Goal: Information Seeking & Learning: Understand process/instructions

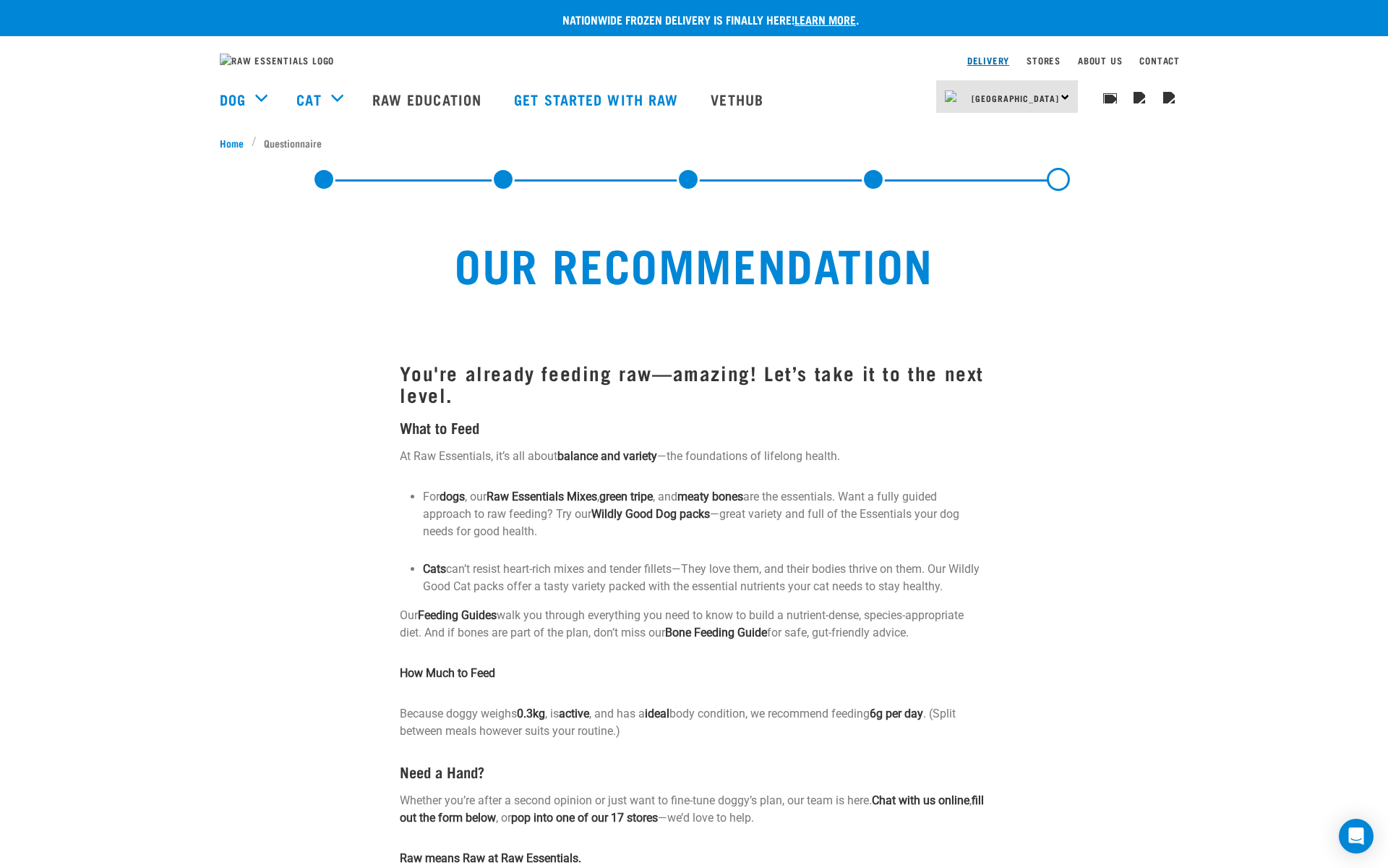
click at [971, 63] on link "Delivery" at bounding box center [988, 61] width 42 height 5
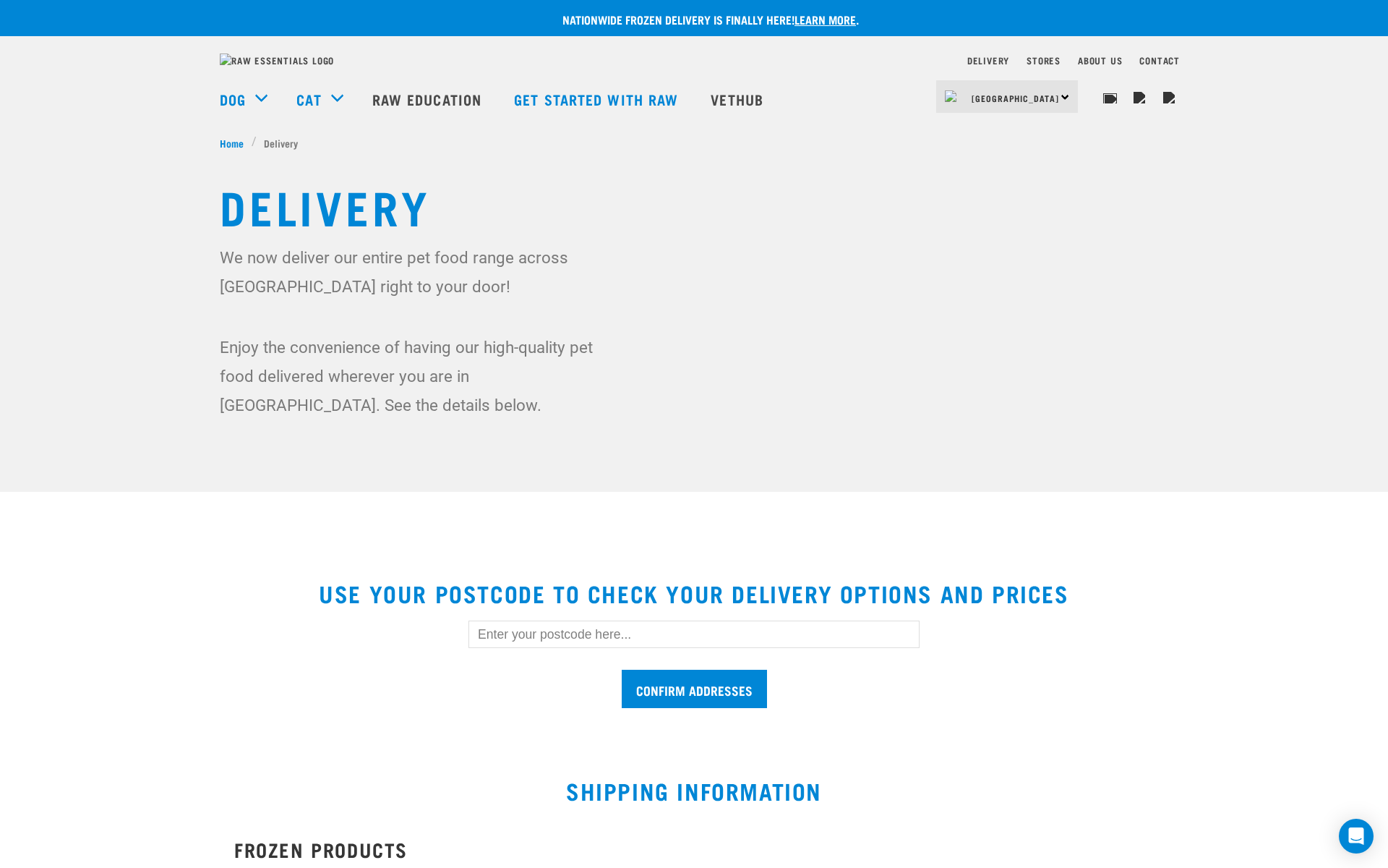
click at [511, 648] on input "text" at bounding box center [694, 634] width 451 height 28
type input "1010"
click at [754, 707] on input "Confirm addresses" at bounding box center [695, 689] width 146 height 38
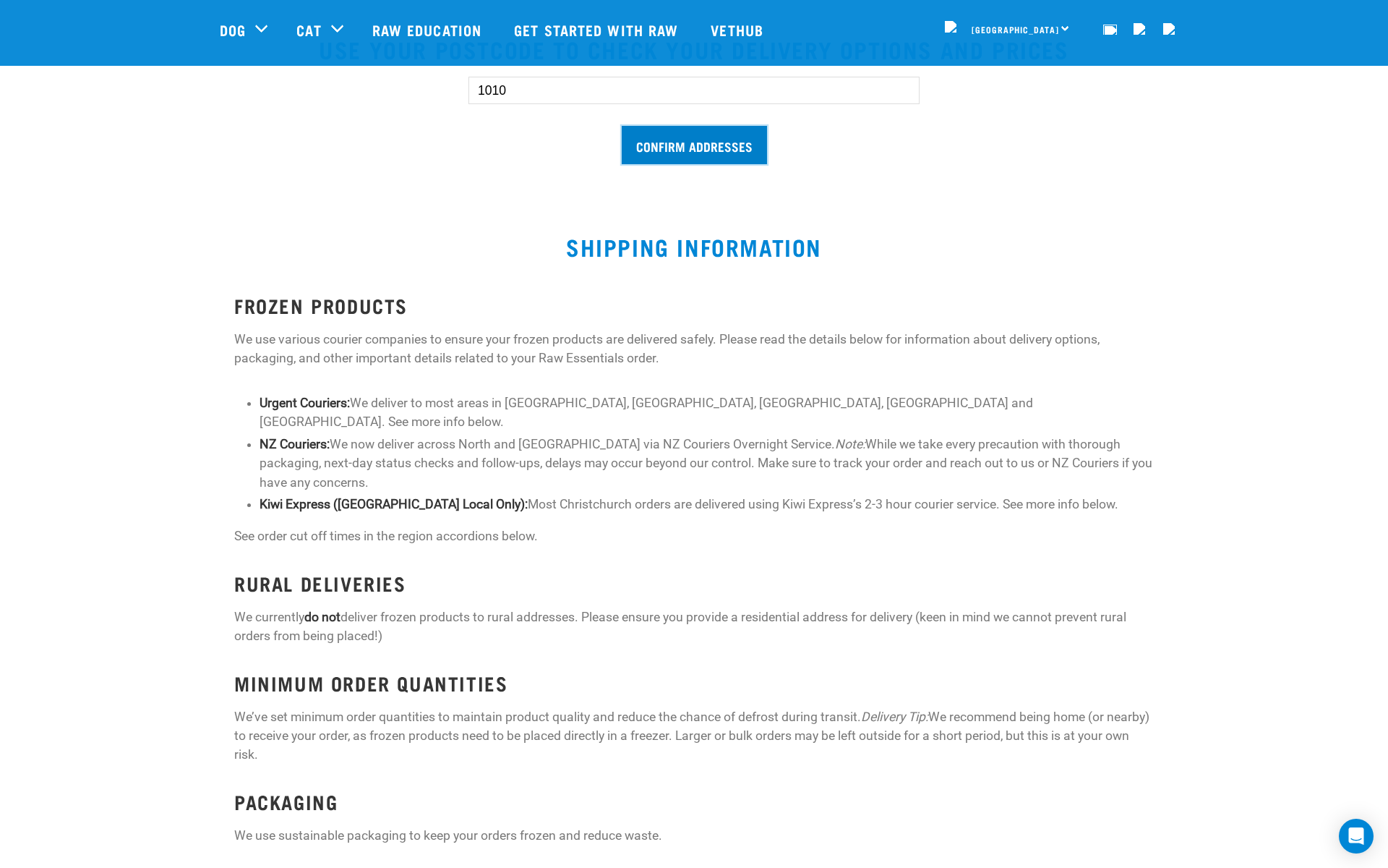
scroll to position [453, 0]
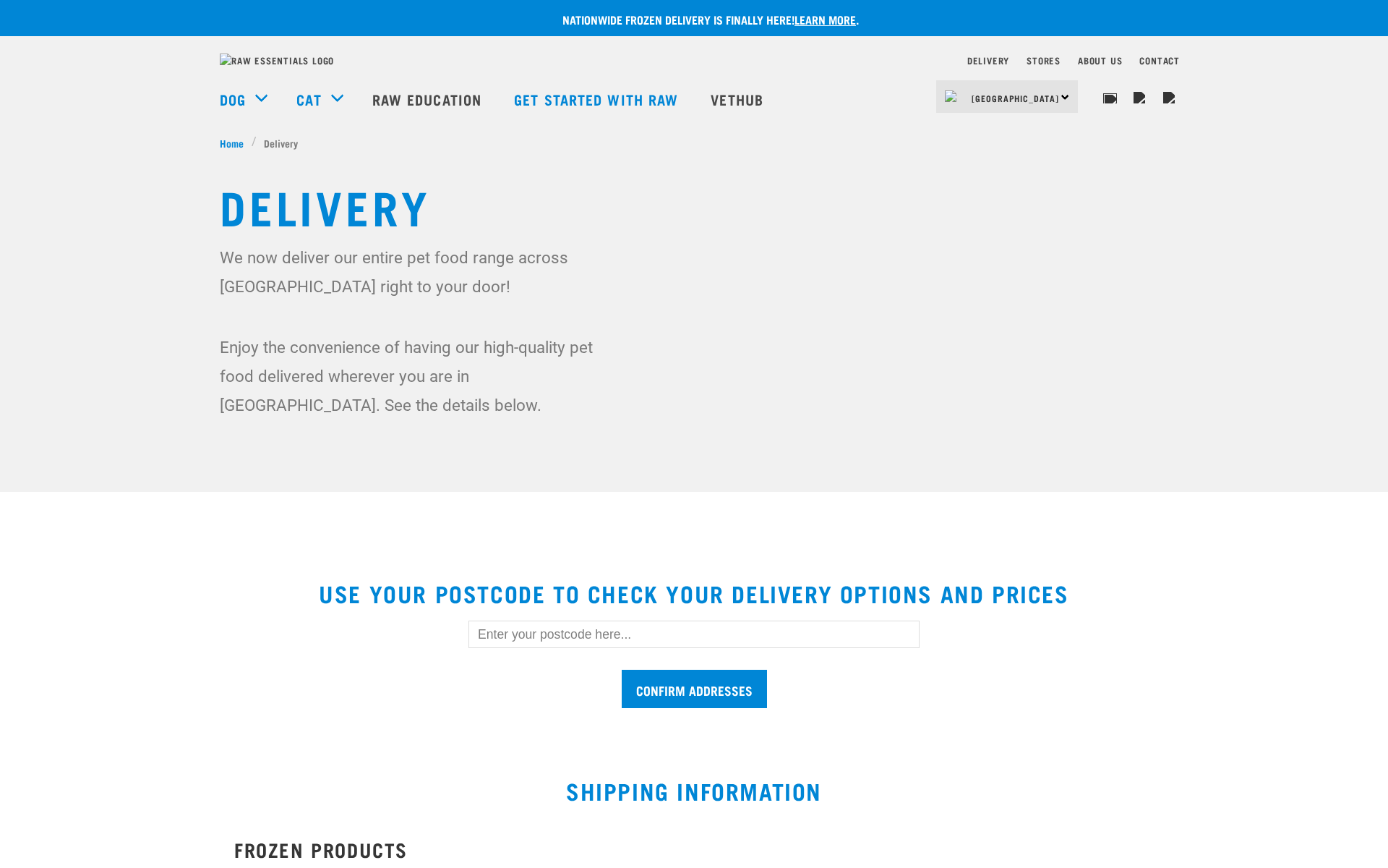
scroll to position [559, 0]
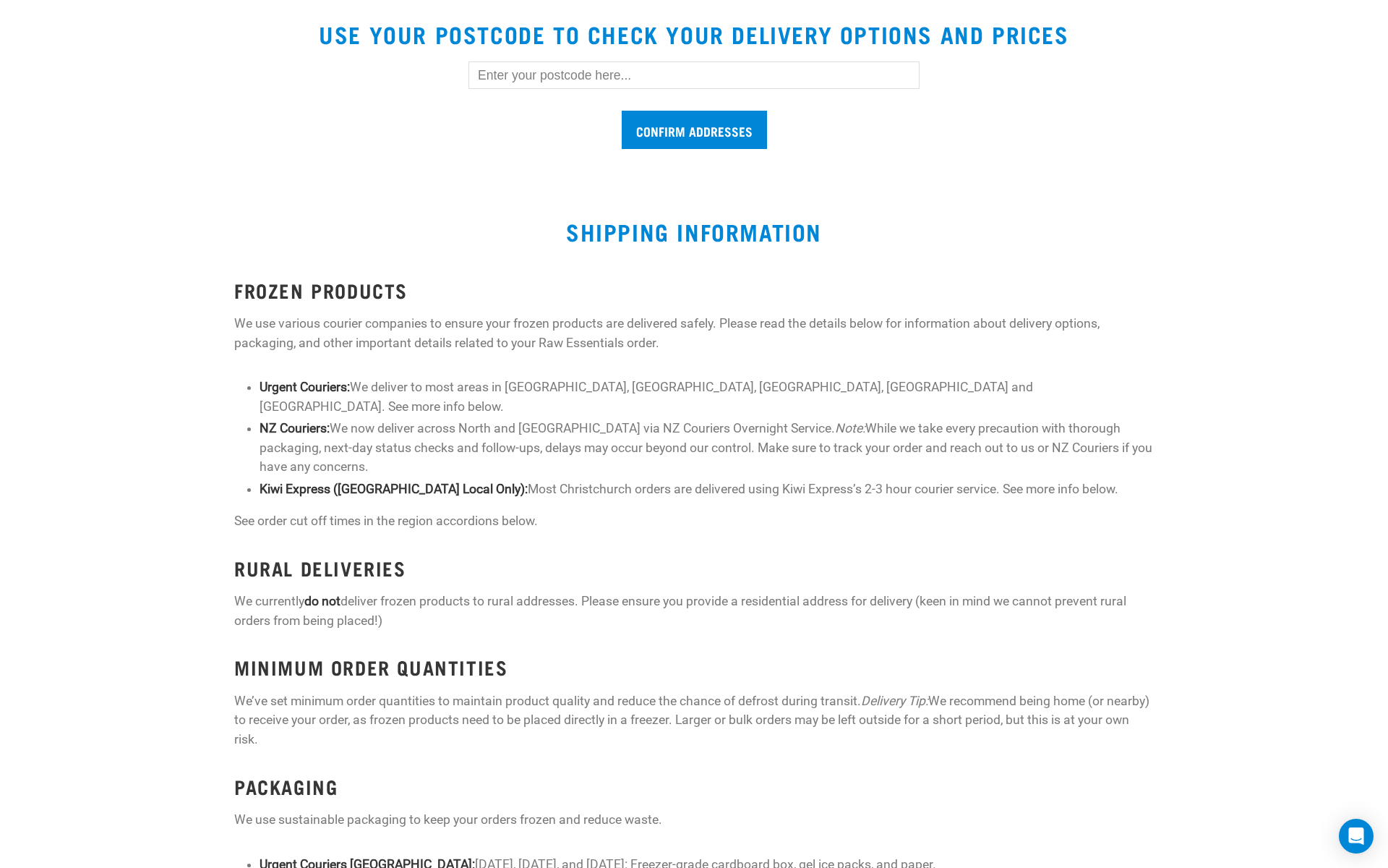
click at [579, 71] on div "Confirm addresses" at bounding box center [693, 98] width 497 height 120
click at [565, 79] on input "text" at bounding box center [694, 75] width 451 height 28
type input "1010"
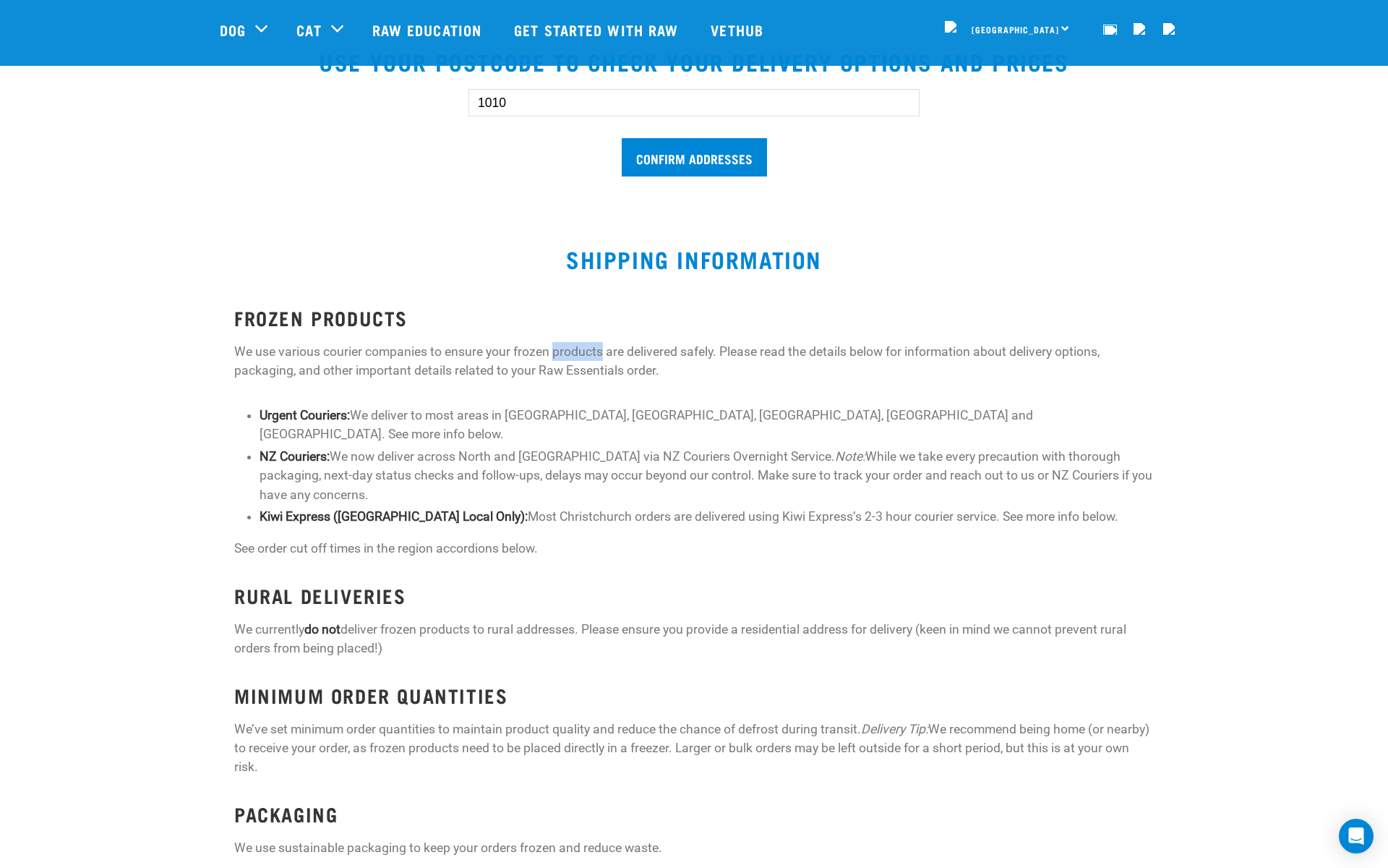
scroll to position [411, 0]
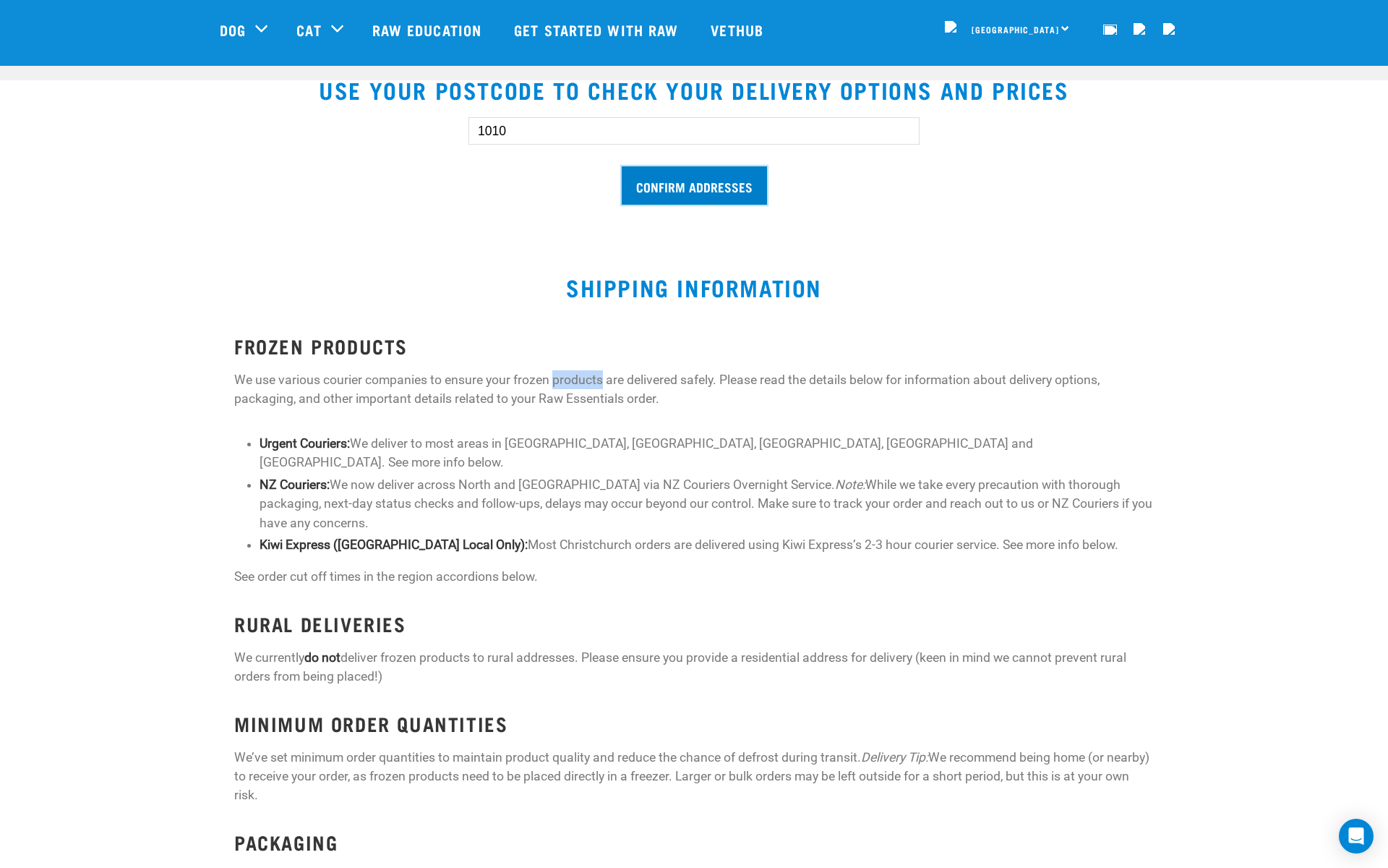
click at [639, 187] on input "Confirm addresses" at bounding box center [695, 185] width 146 height 38
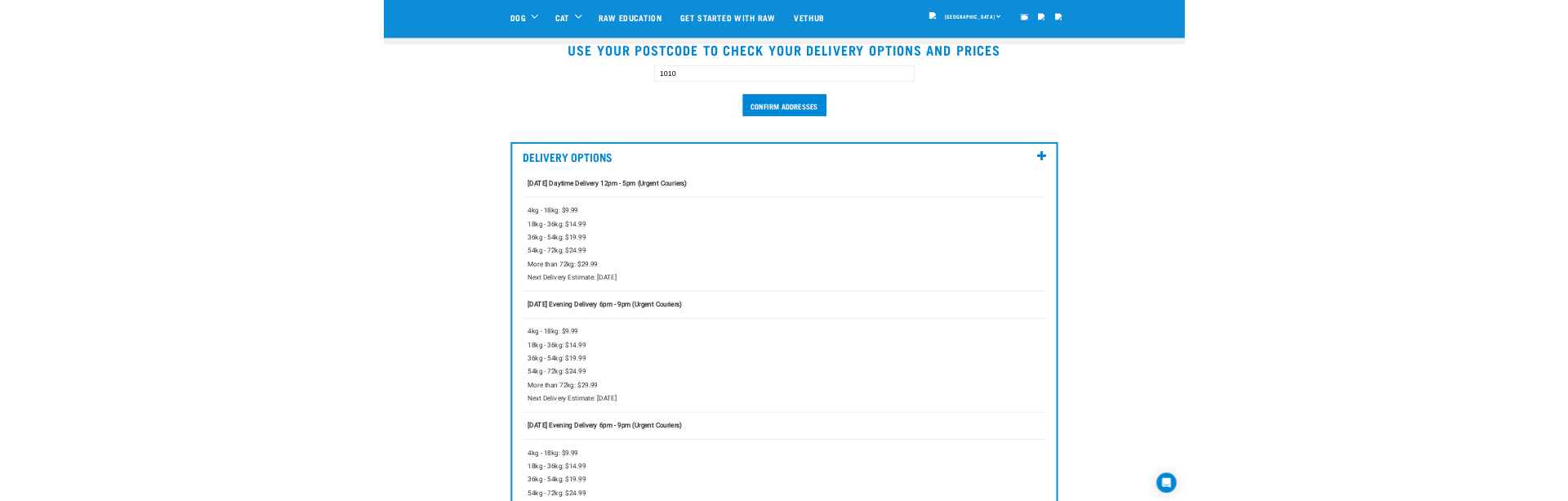
scroll to position [467, 0]
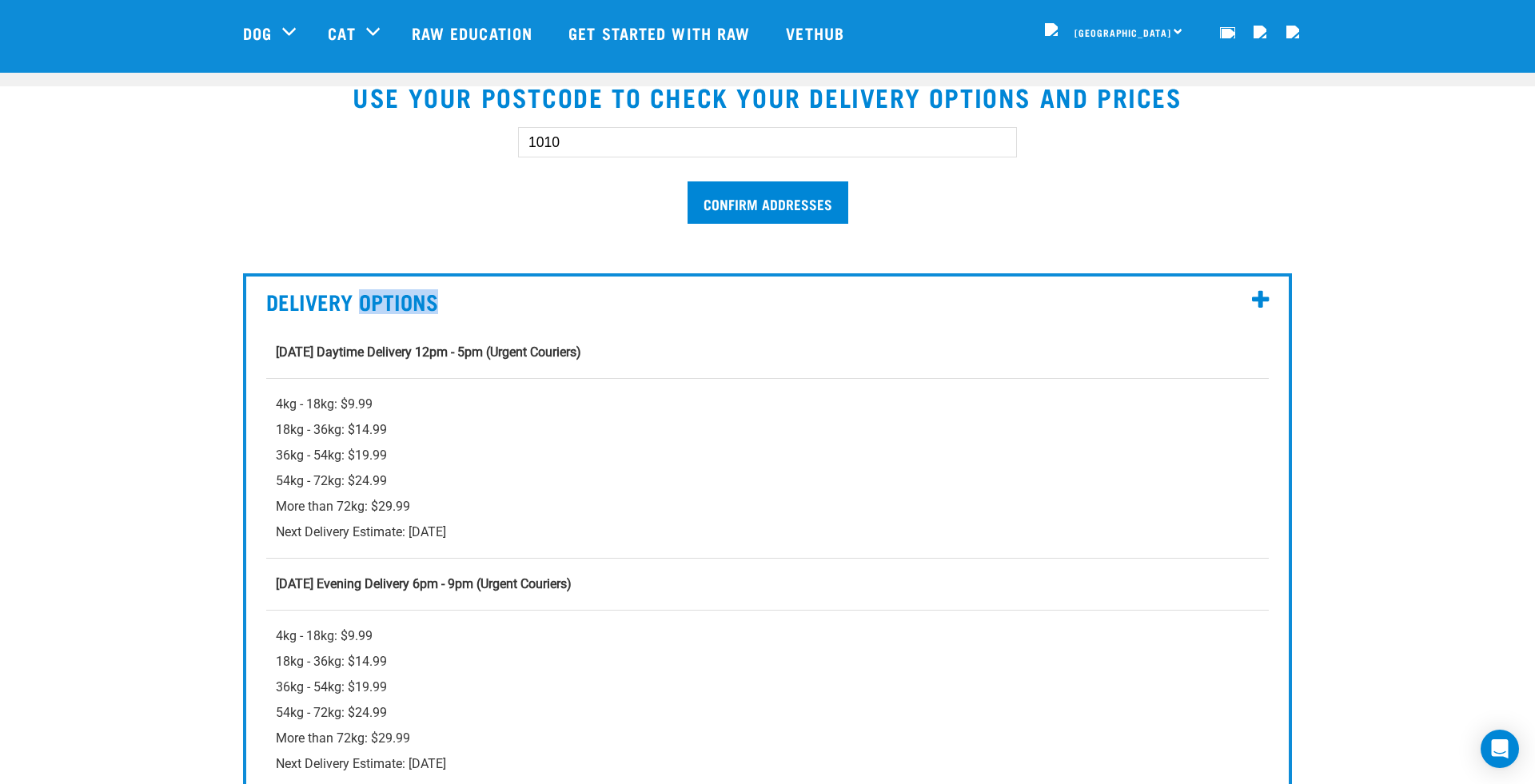
drag, startPoint x: 1264, startPoint y: 782, endPoint x: 1264, endPoint y: 747, distance: 35.0
click at [1264, 747] on td "4kg - 18kg: $9.99 18kg - 36kg: $14.99 36kg - 54kg: $19.99 54kg - 72kg: $24.99 M…" at bounding box center [768, 699] width 1003 height 179
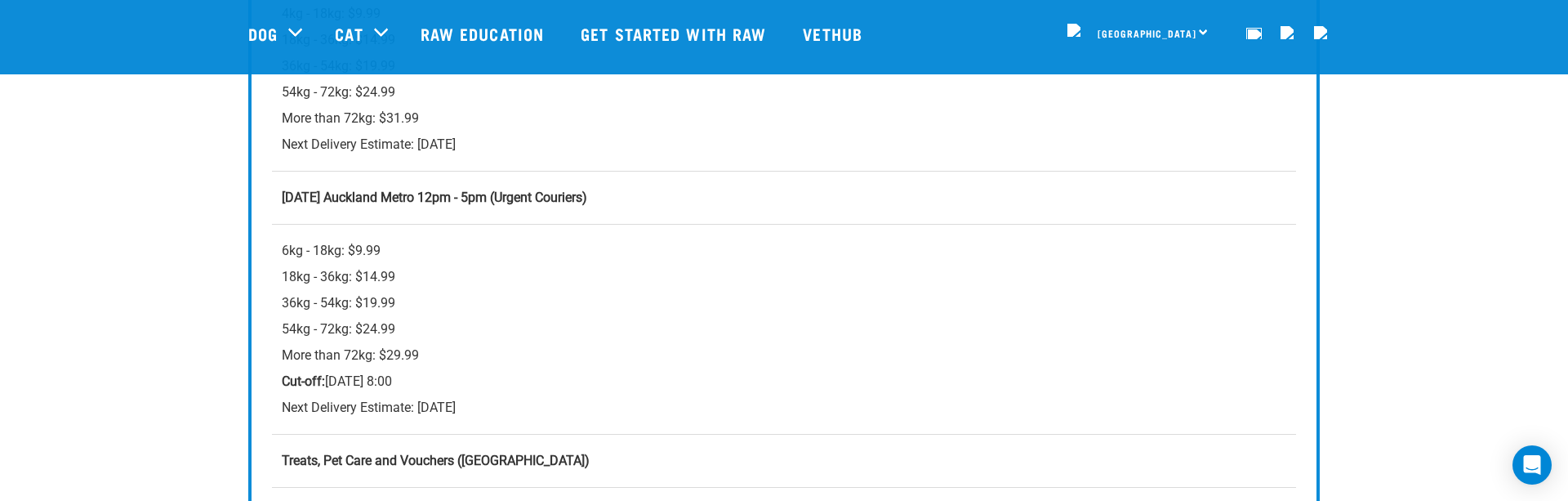
scroll to position [1365, 0]
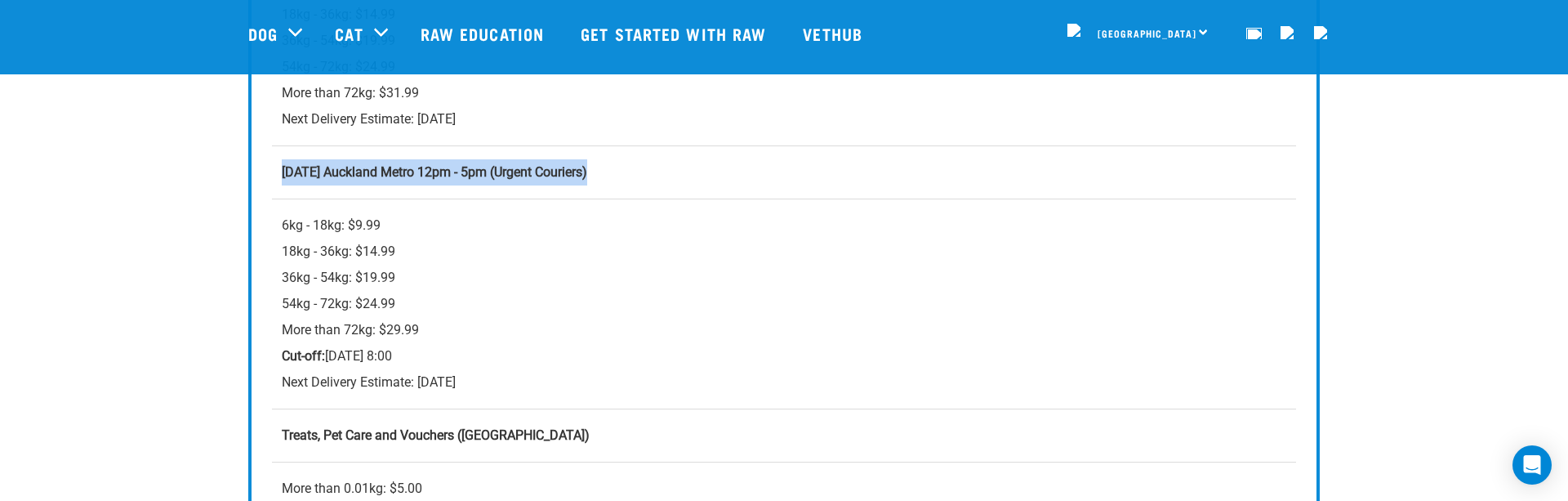
drag, startPoint x: 279, startPoint y: 170, endPoint x: 681, endPoint y: 170, distance: 402.0
click at [681, 170] on td "[DATE] Auckland Metro 12pm - 5pm (Urgent Couriers)" at bounding box center [784, 171] width 1025 height 53
copy strong "[DATE] Auckland Metro 12pm - 5pm (Urgent Couriers)"
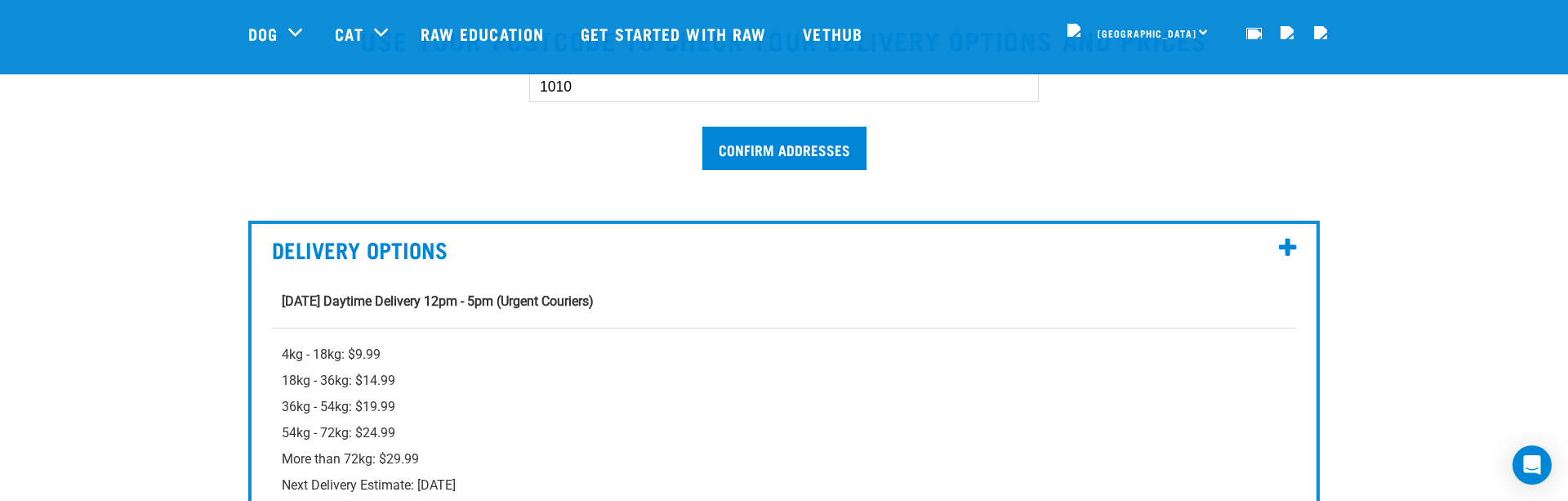
scroll to position [537, 0]
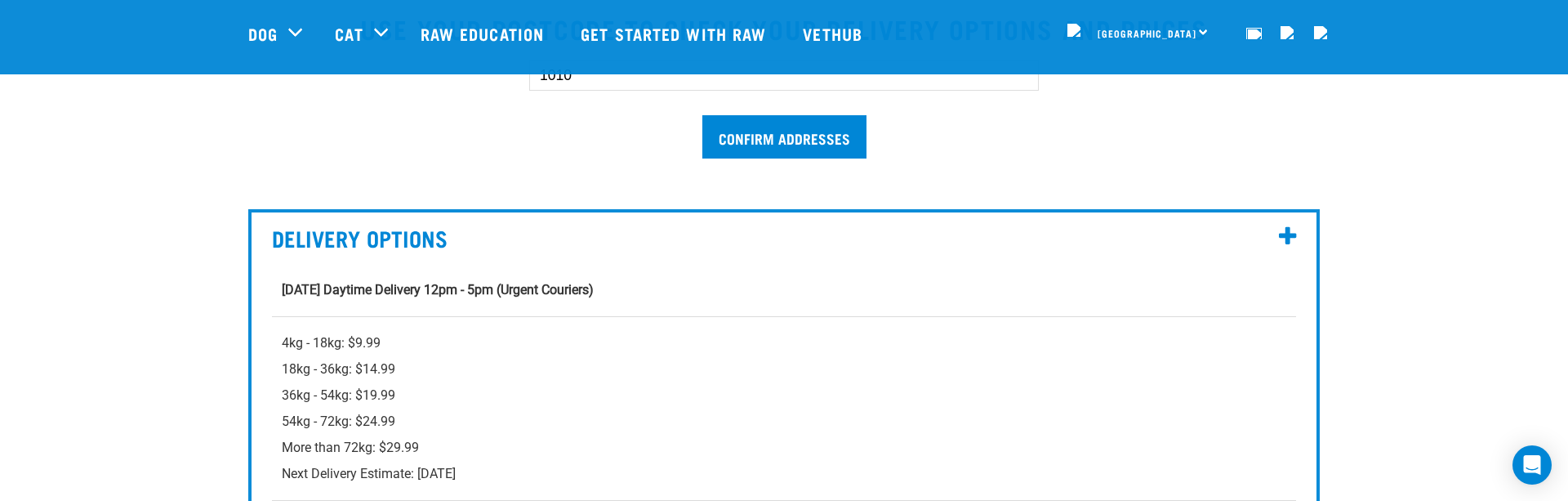
click at [306, 284] on strong "Wednesday Daytime Delivery 12pm - 5pm (Urgent Couriers)" at bounding box center [438, 290] width 312 height 16
drag, startPoint x: 306, startPoint y: 284, endPoint x: 628, endPoint y: 289, distance: 322.0
click at [628, 289] on td "Wednesday Daytime Delivery 12pm - 5pm (Urgent Couriers)" at bounding box center [784, 290] width 1025 height 53
copy strong "Wednesday Daytime Delivery 12pm - 5pm (Urgent Couriers)"
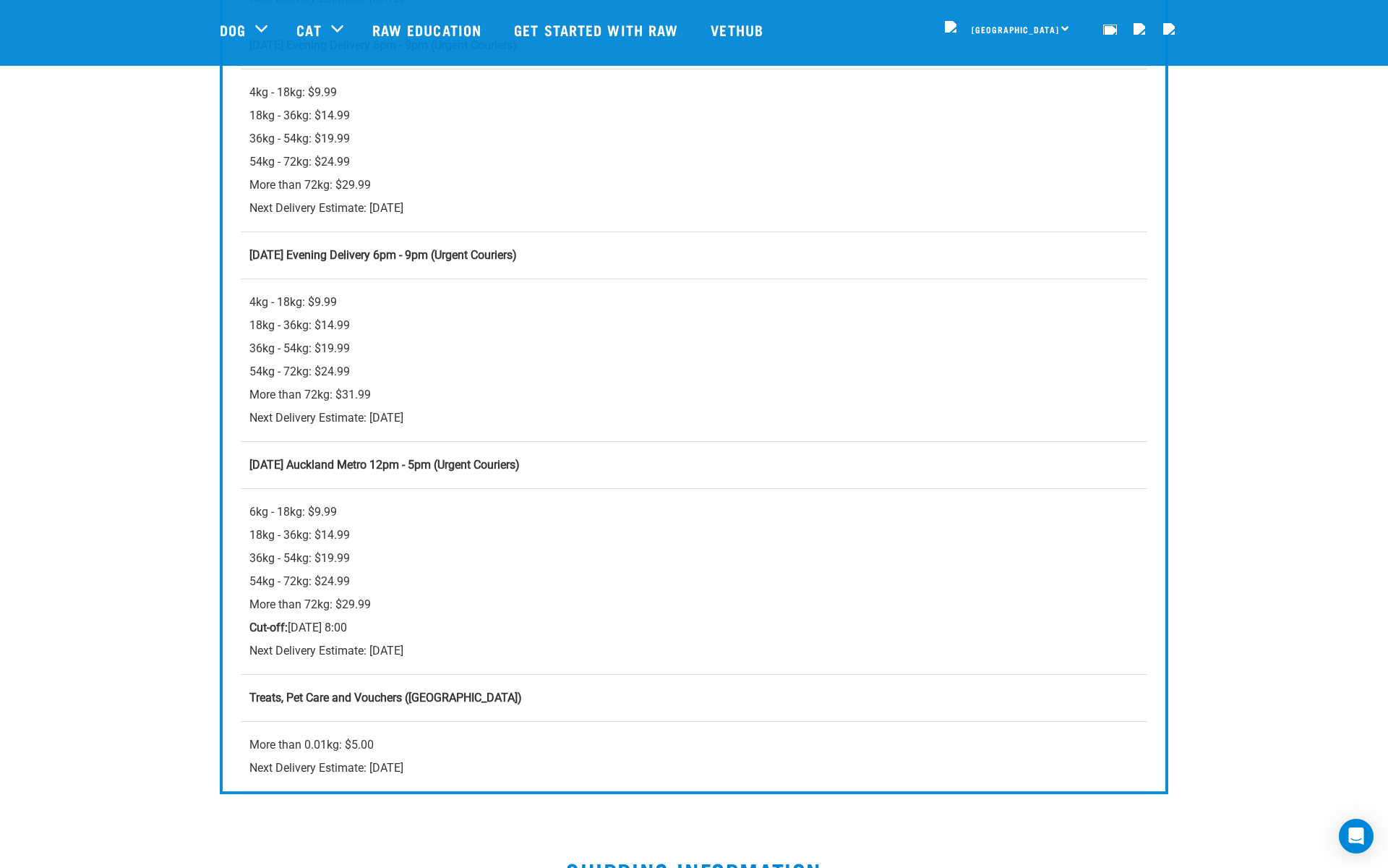
scroll to position [896, 0]
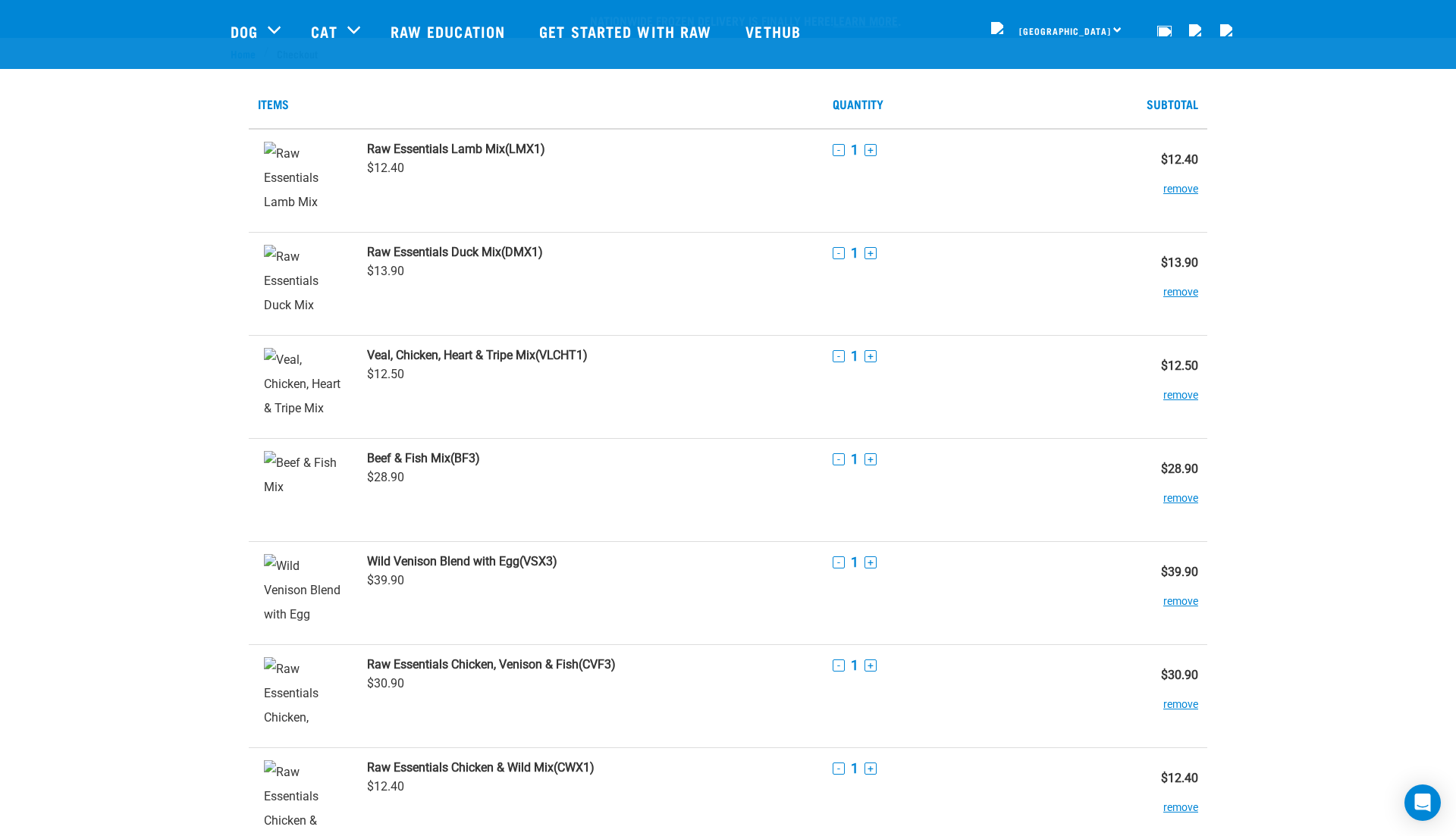
scroll to position [797, 0]
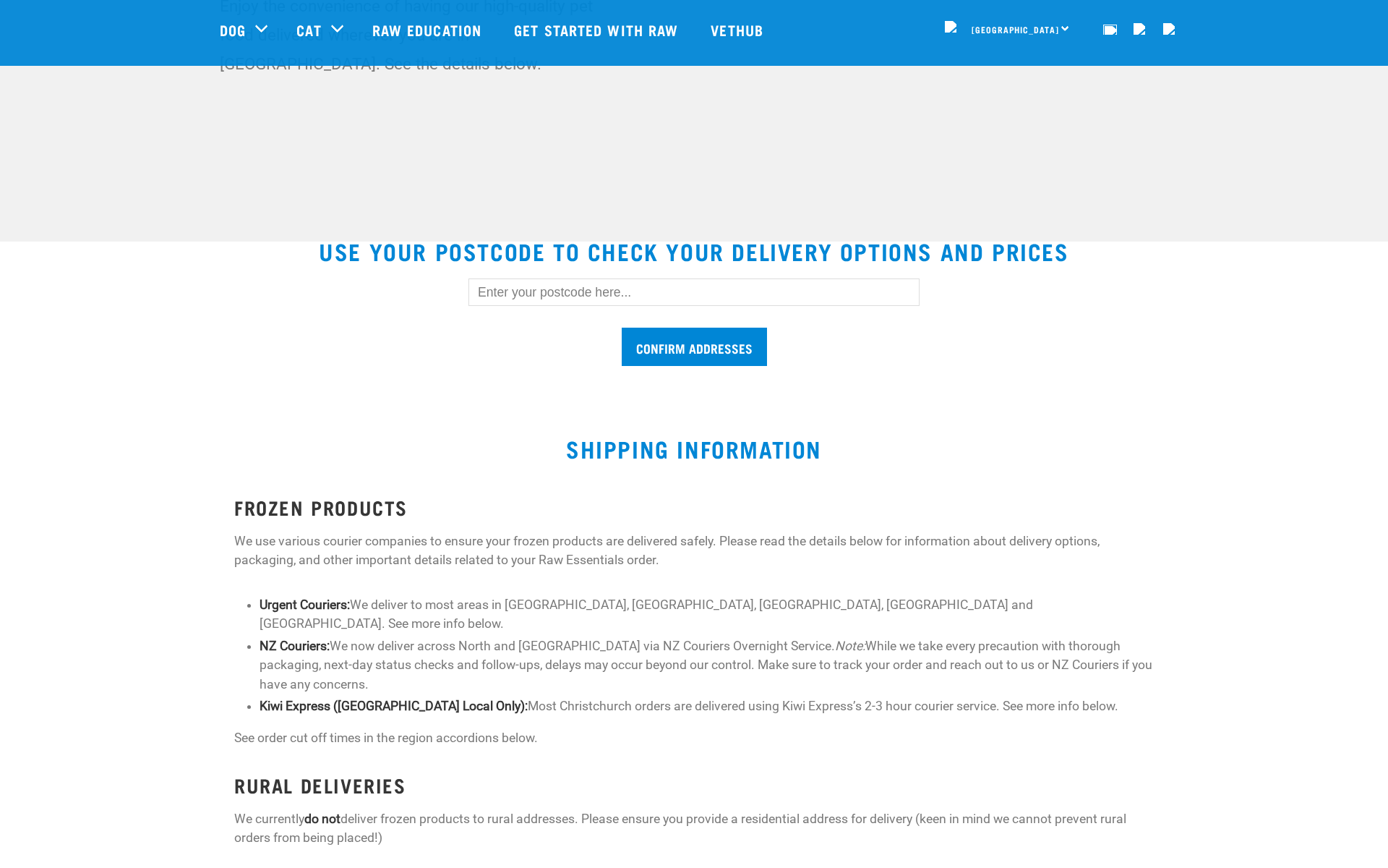
scroll to position [257, 0]
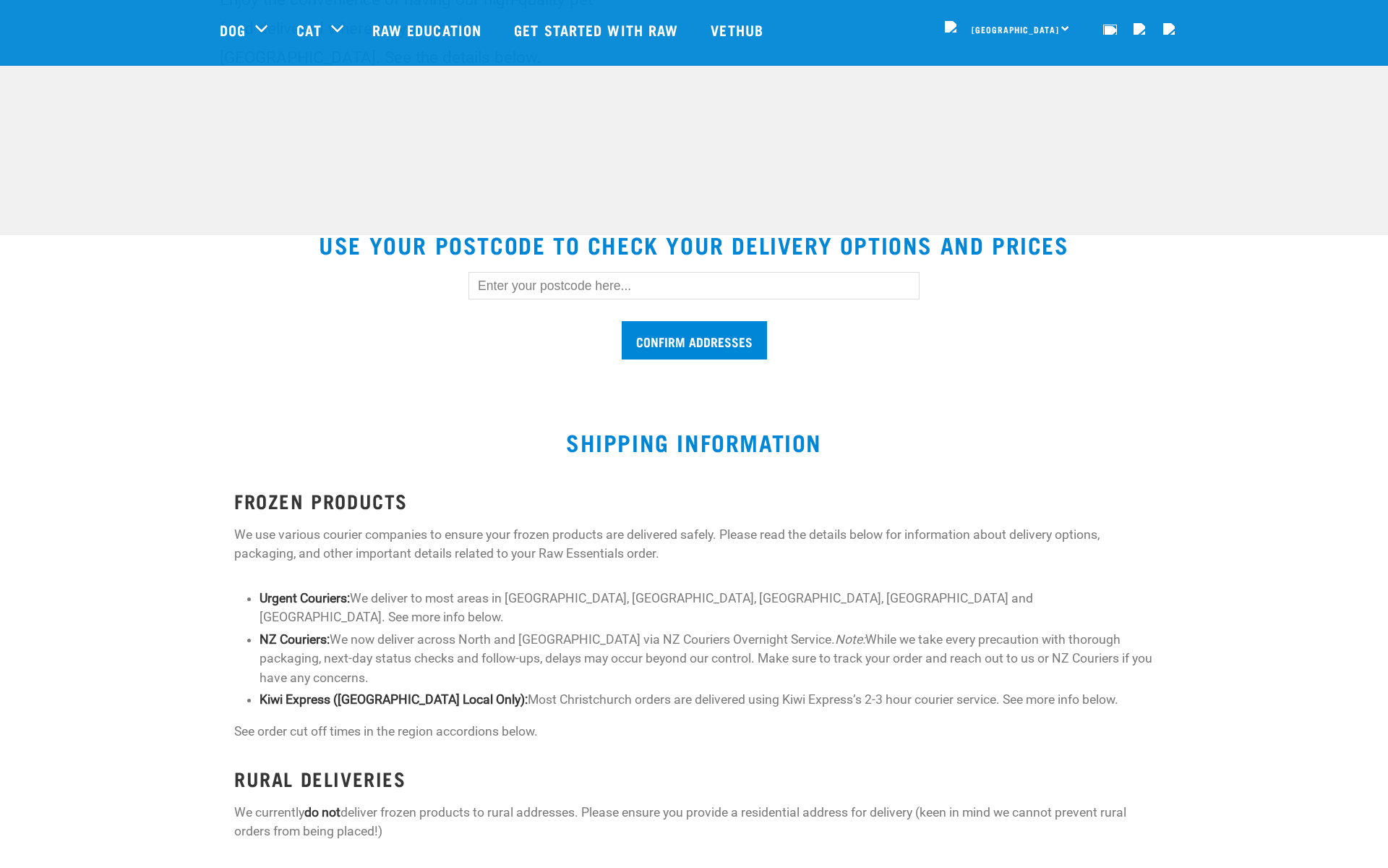
click at [555, 297] on input "text" at bounding box center [694, 286] width 451 height 28
type input "1010"
click at [730, 326] on input "Confirm addresses" at bounding box center [695, 340] width 146 height 38
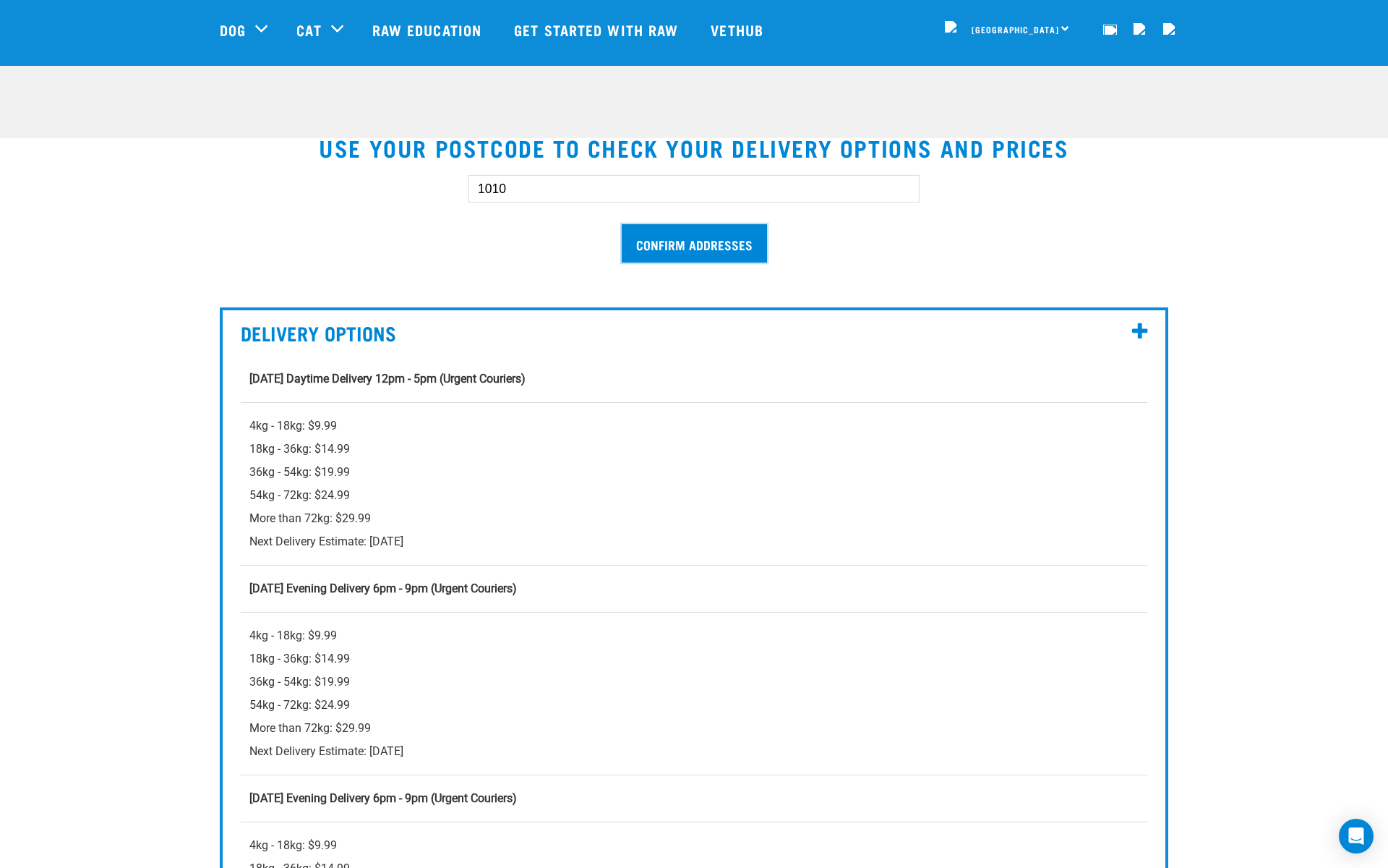
scroll to position [388, 0]
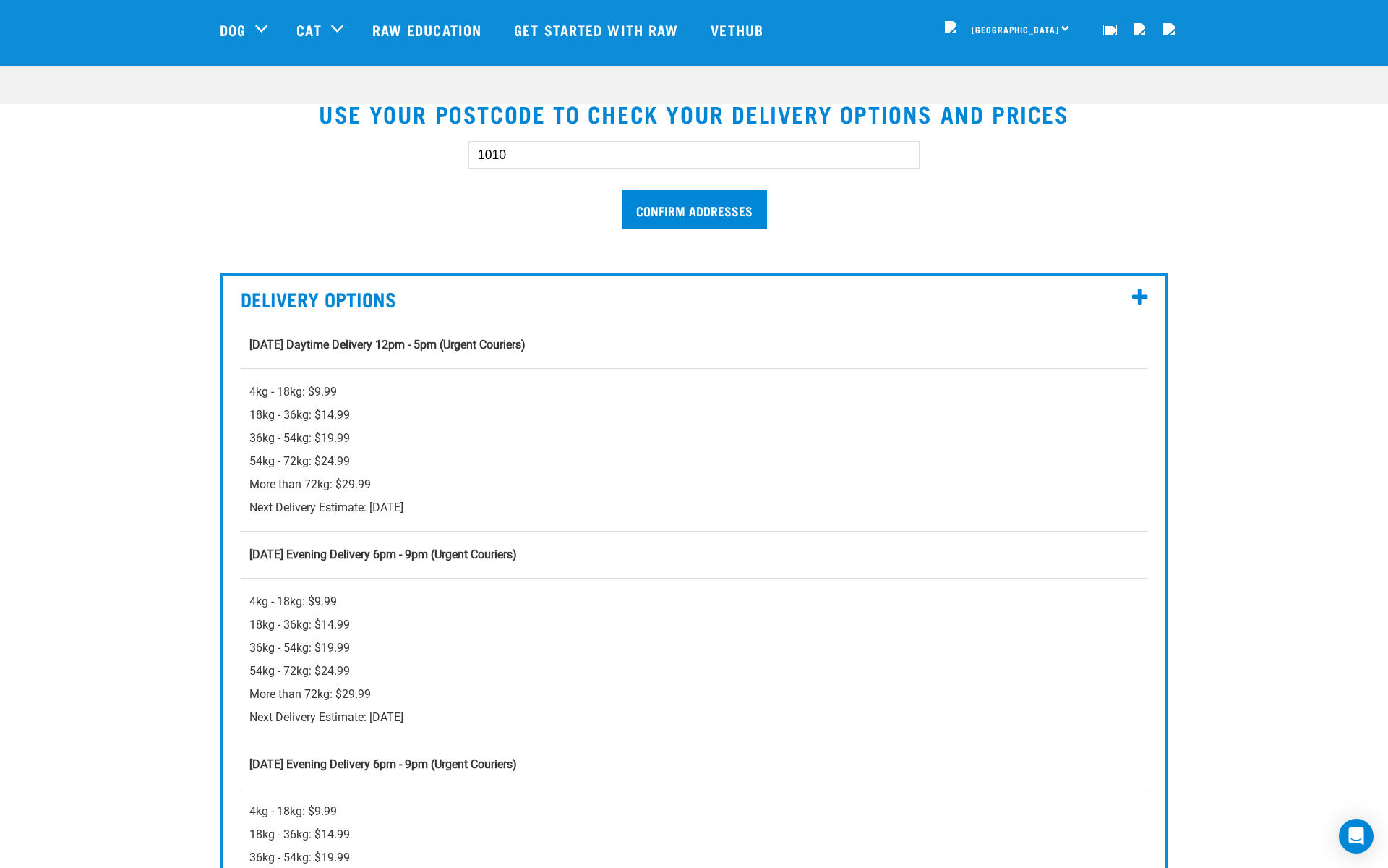
click at [269, 348] on strong "Wednesday Daytime Delivery 12pm - 5pm (Urgent Couriers)" at bounding box center [388, 345] width 277 height 14
drag, startPoint x: 269, startPoint y: 348, endPoint x: 565, endPoint y: 346, distance: 296.0
click at [565, 346] on td "Wednesday Daytime Delivery 12pm - 5pm (Urgent Couriers)" at bounding box center [694, 345] width 907 height 47
copy strong "Wednesday Daytime Delivery 12pm - 5pm (Urgent Couriers)"
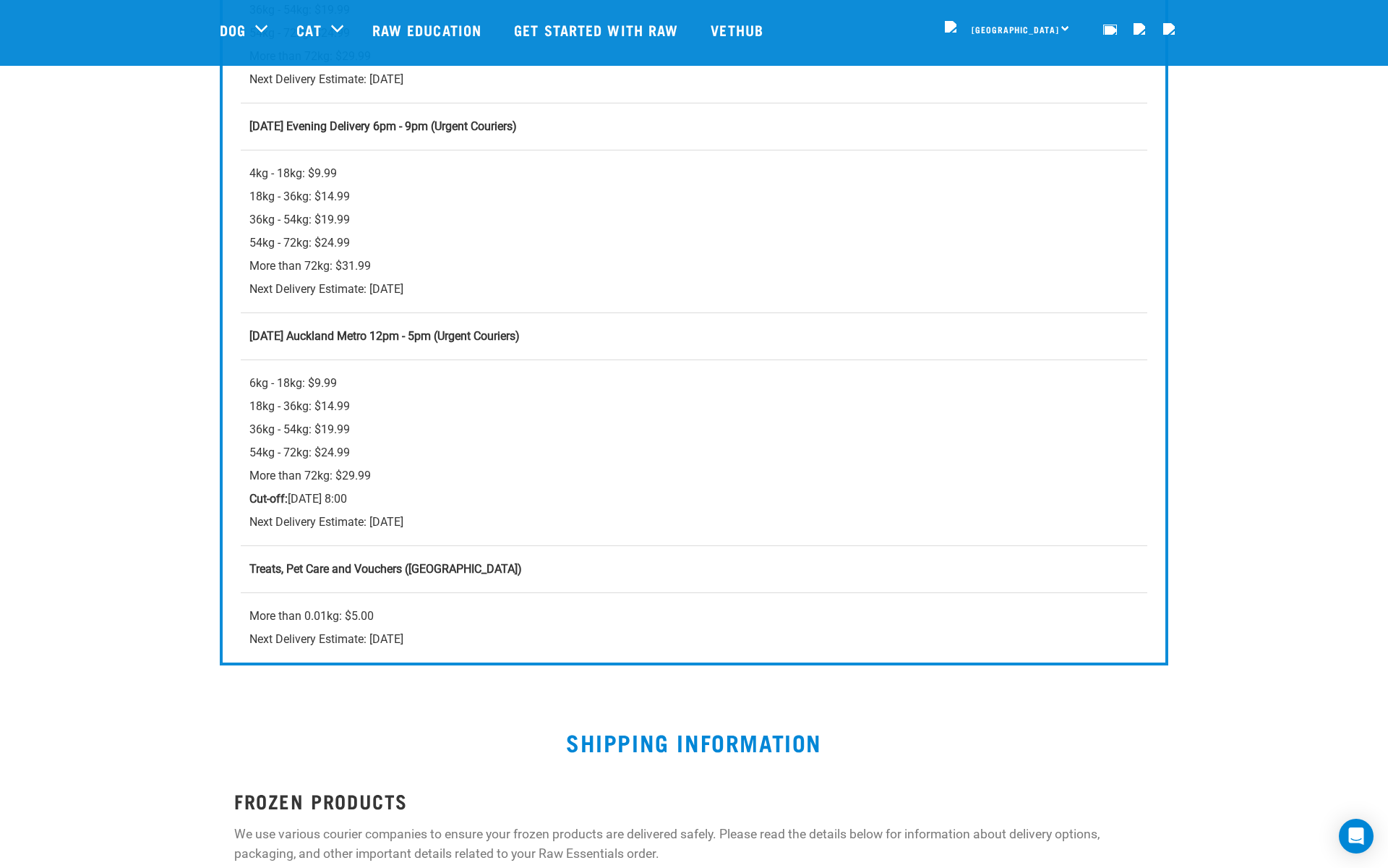
scroll to position [1052, 0]
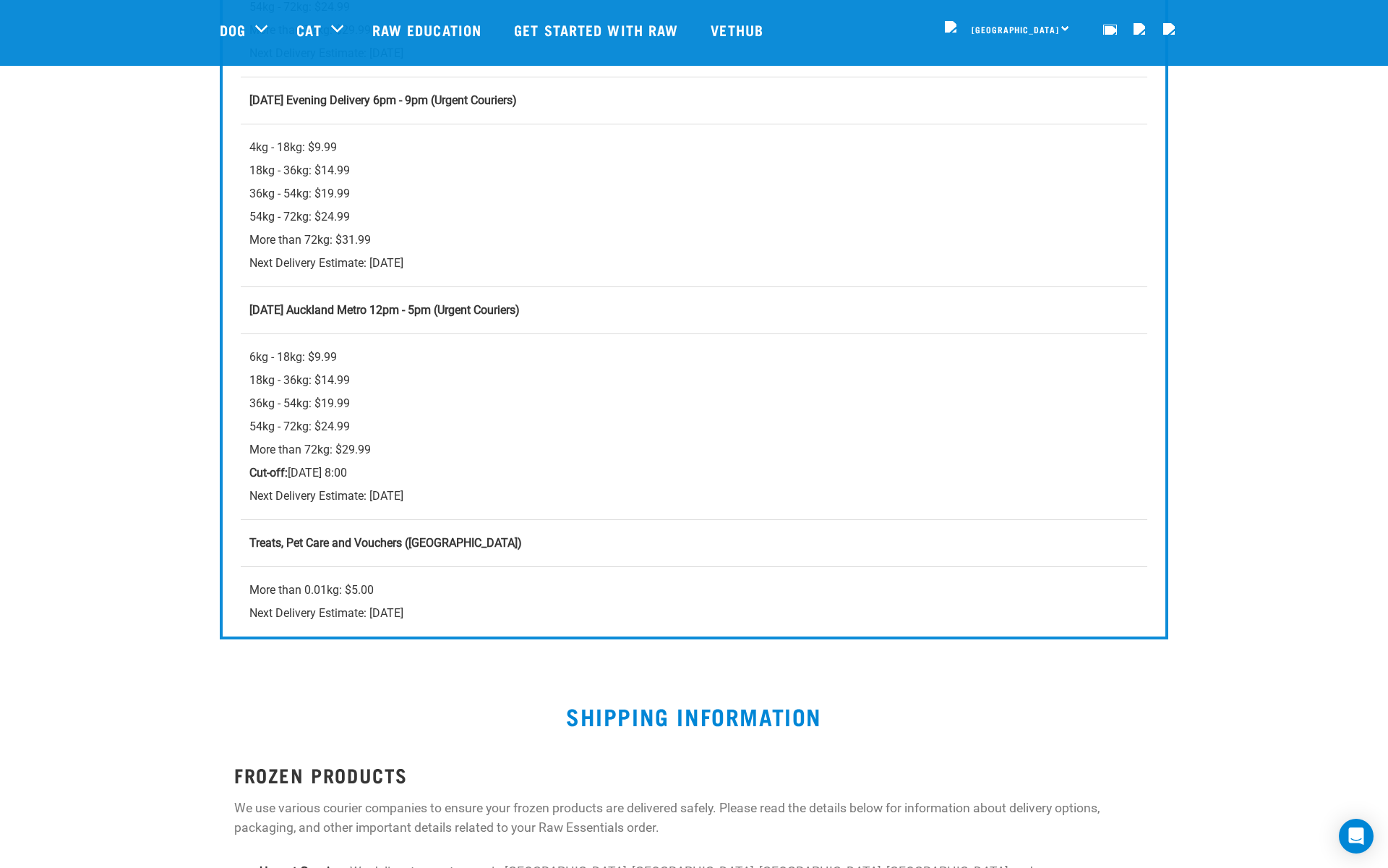
click at [255, 105] on td "Friday Evening Delivery 6pm - 9pm (Urgent Couriers)" at bounding box center [694, 100] width 907 height 47
drag, startPoint x: 255, startPoint y: 105, endPoint x: 543, endPoint y: 101, distance: 288.0
click at [543, 101] on td "Friday Evening Delivery 6pm - 9pm (Urgent Couriers)" at bounding box center [694, 100] width 907 height 47
copy strong "Friday Evening Delivery 6pm - 9pm (Urgent Couriers)"
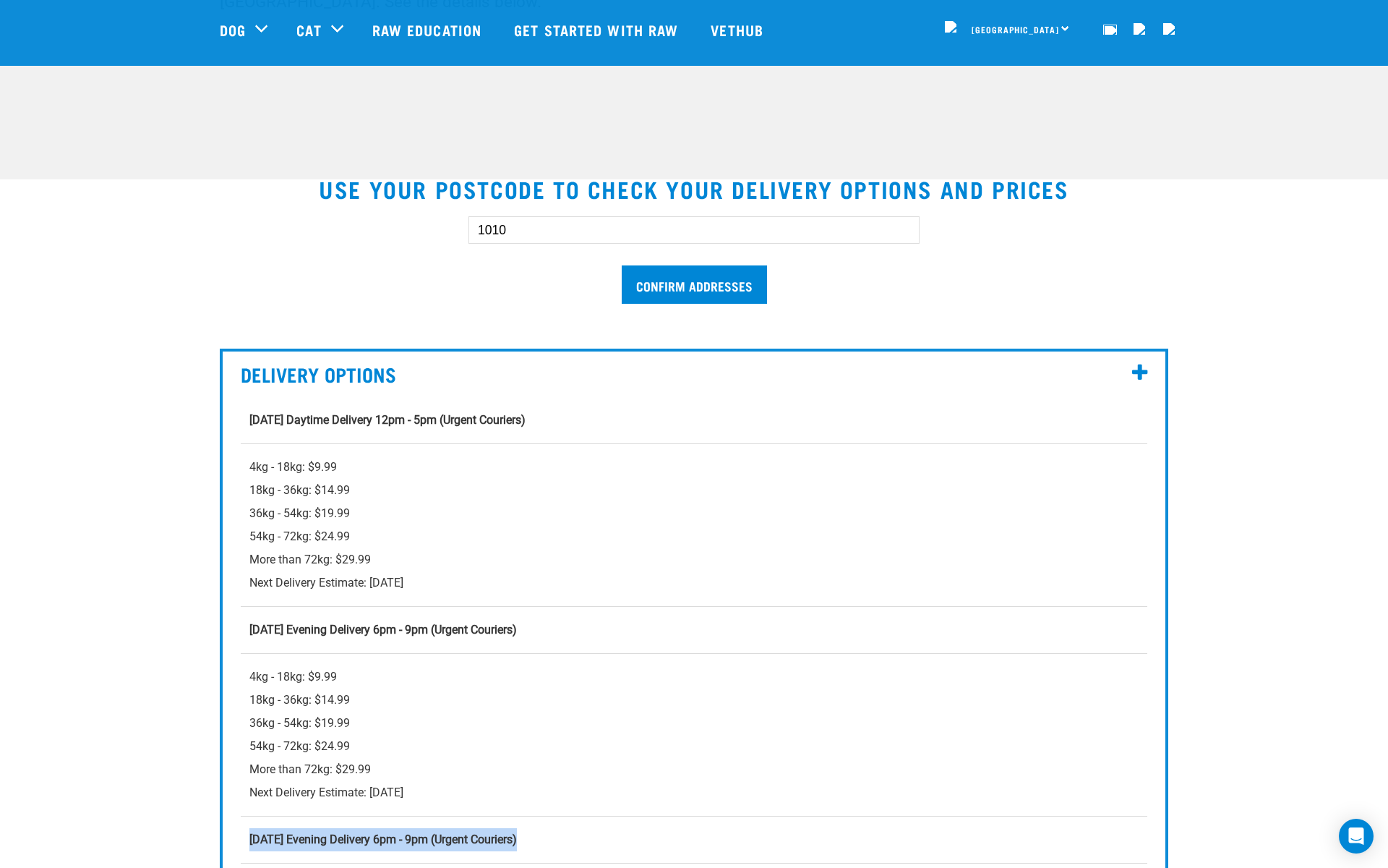
scroll to position [259, 0]
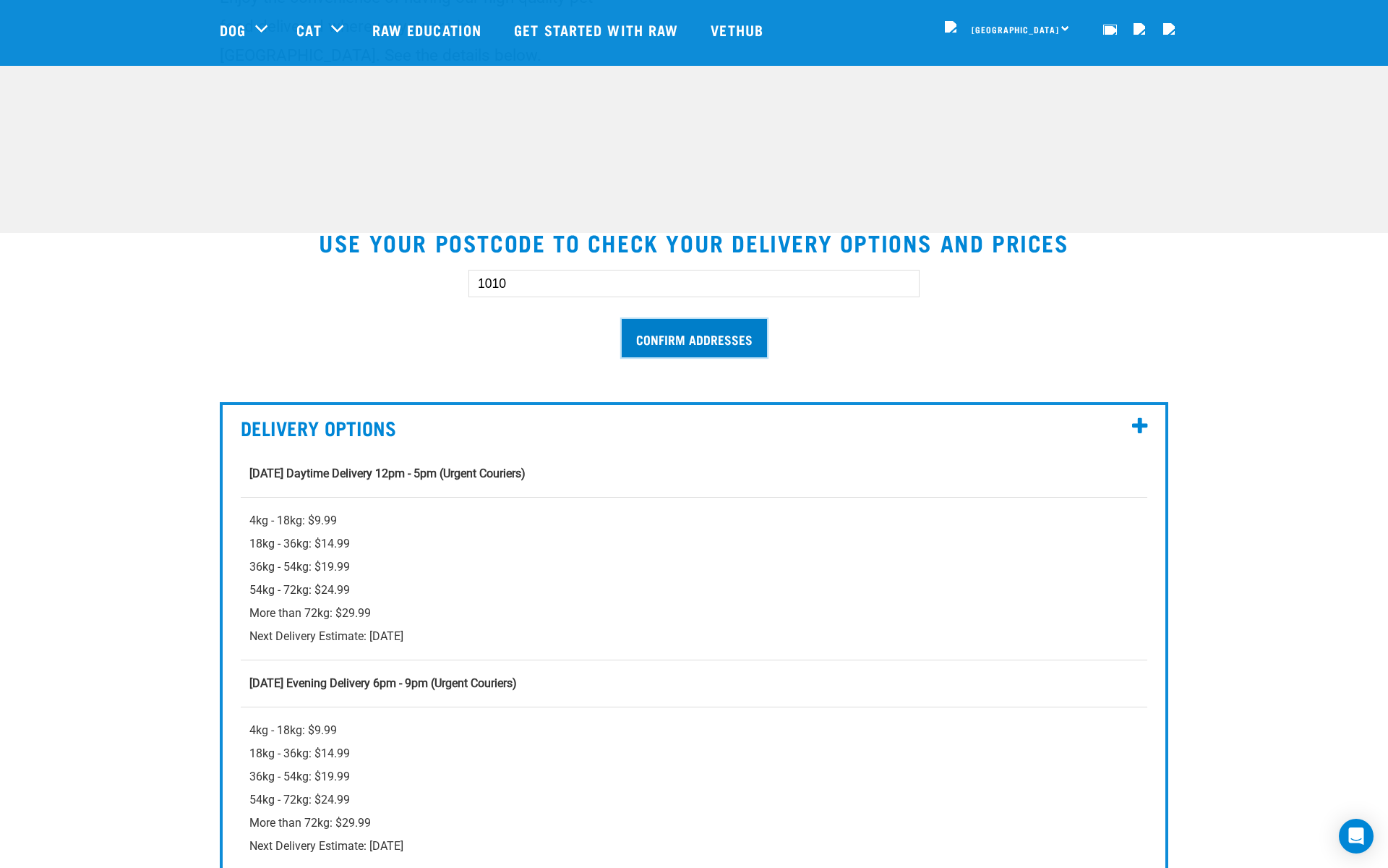
click at [644, 334] on input "Confirm addresses" at bounding box center [695, 338] width 146 height 38
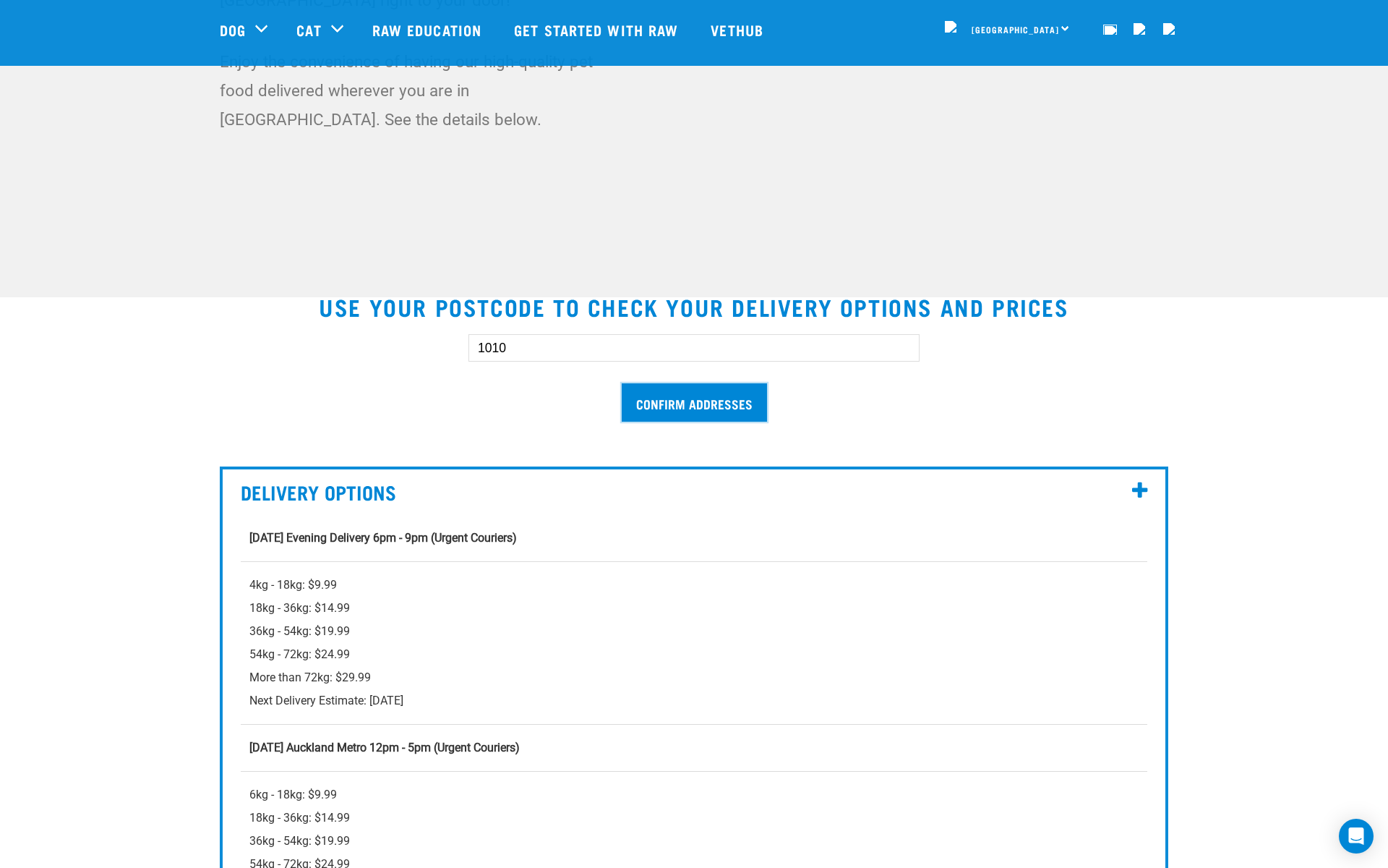
scroll to position [139, 0]
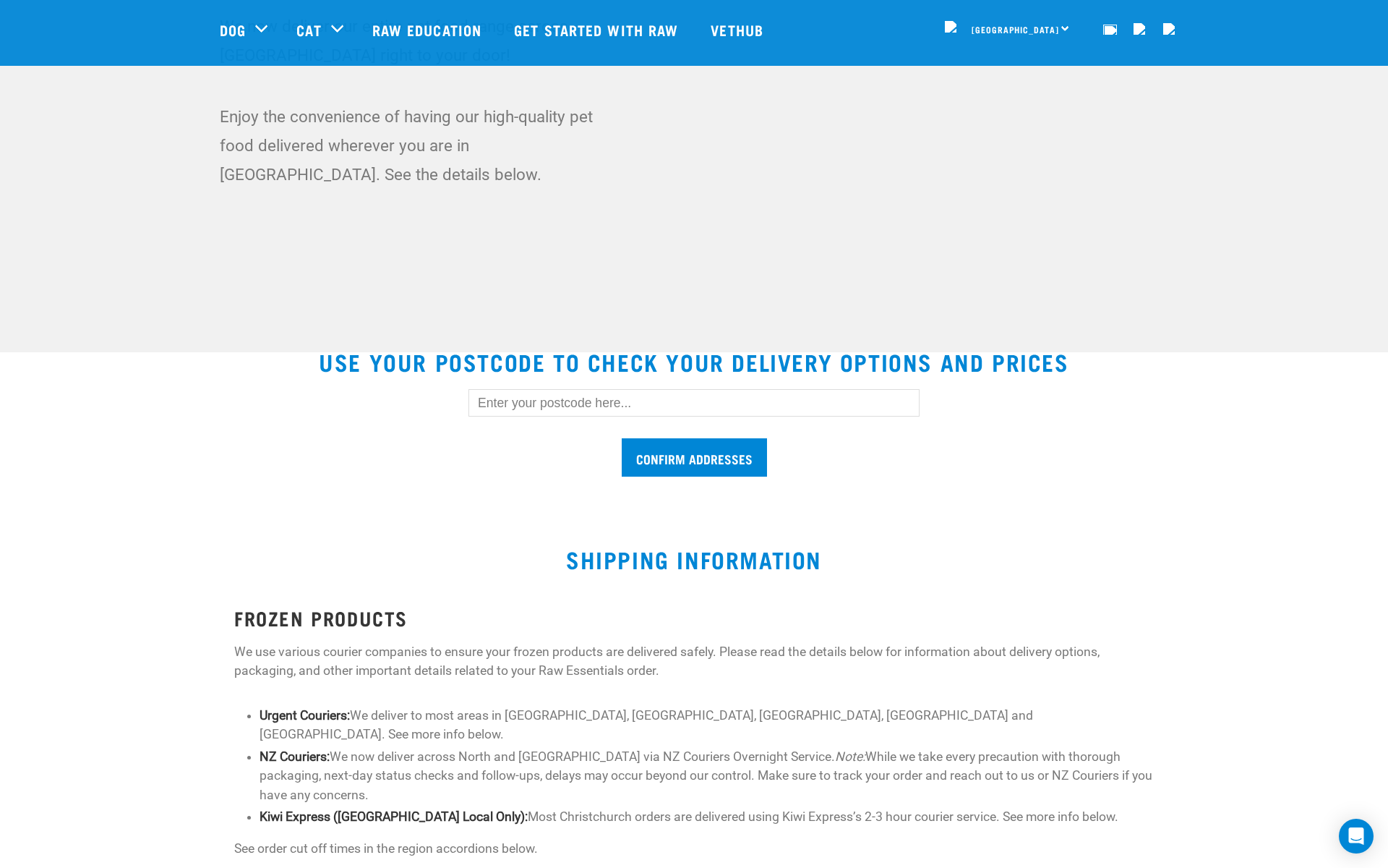
scroll to position [139, 0]
click at [581, 390] on input "text" at bounding box center [694, 403] width 451 height 28
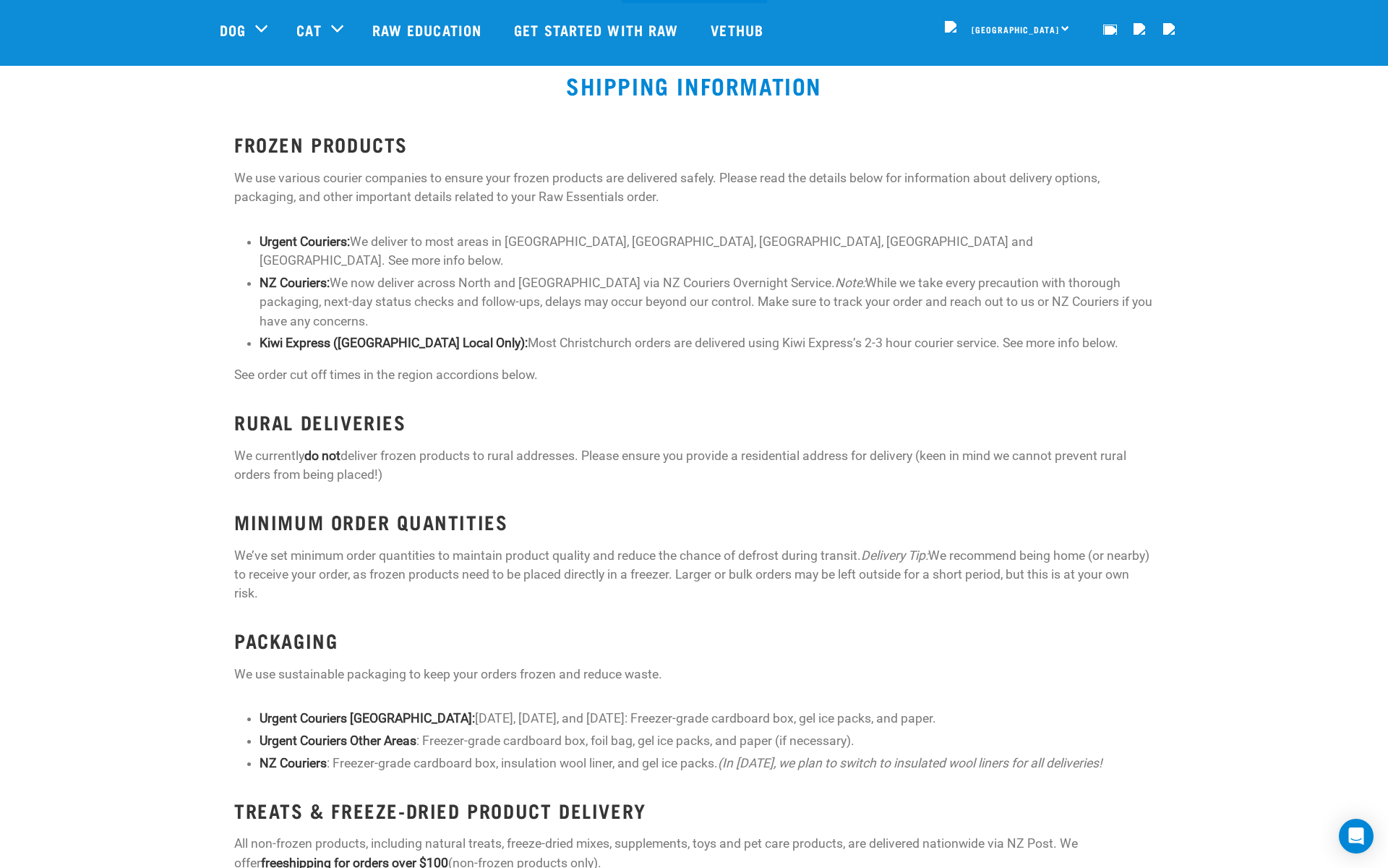
scroll to position [0, 0]
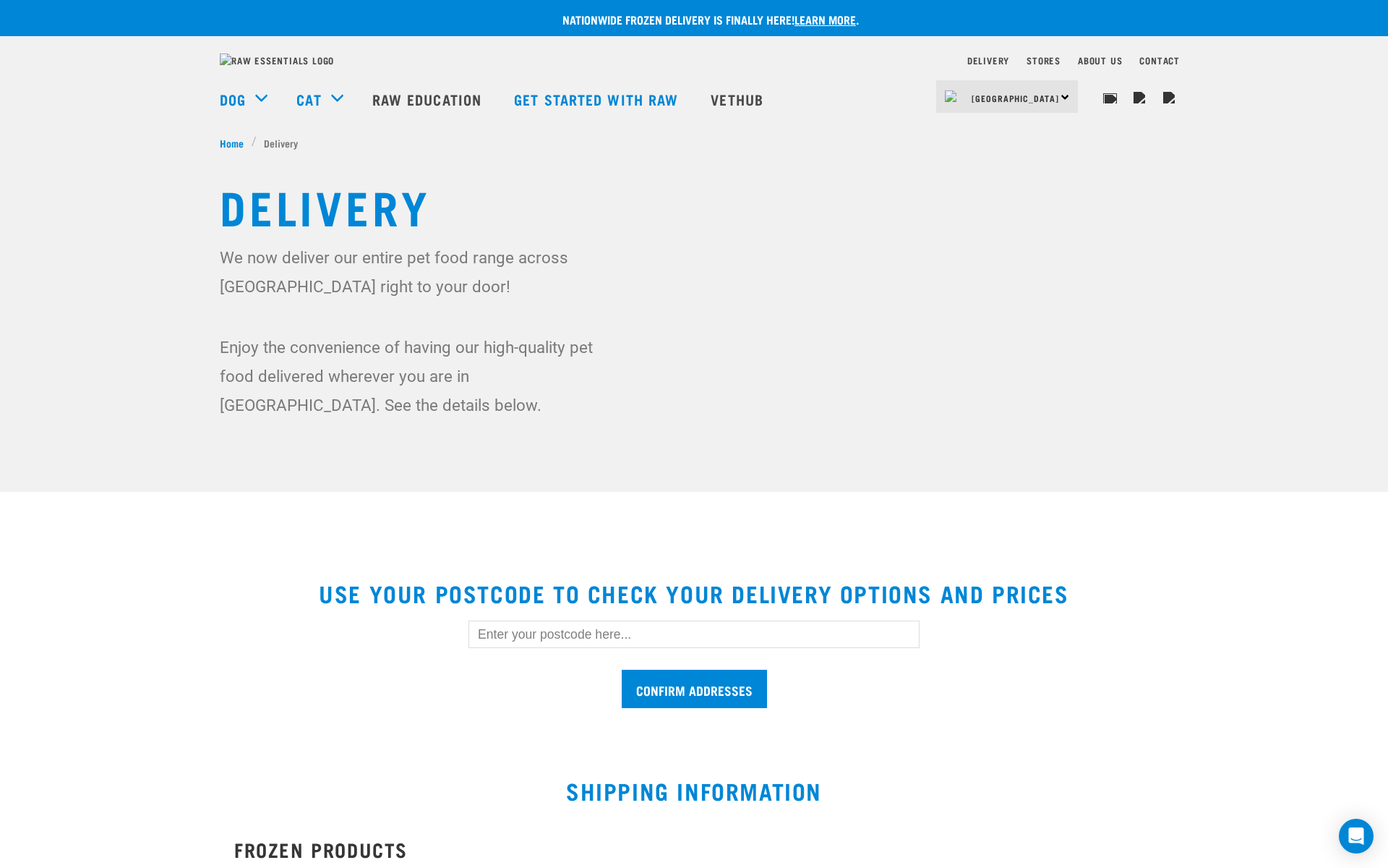
click at [611, 648] on input "text" at bounding box center [694, 634] width 451 height 28
type input "1010"
click at [667, 703] on input "Confirm addresses" at bounding box center [695, 689] width 146 height 38
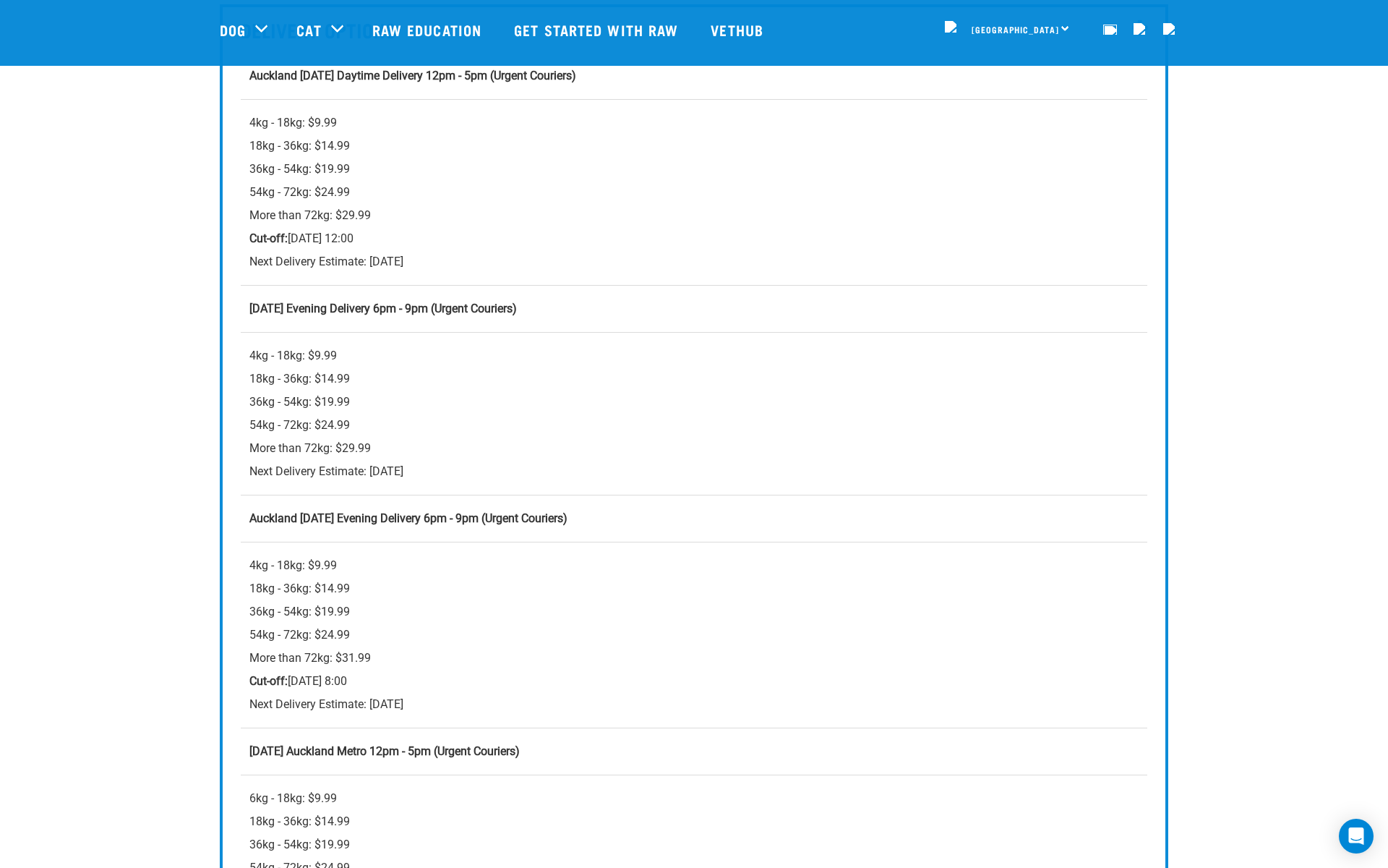
scroll to position [791, 0]
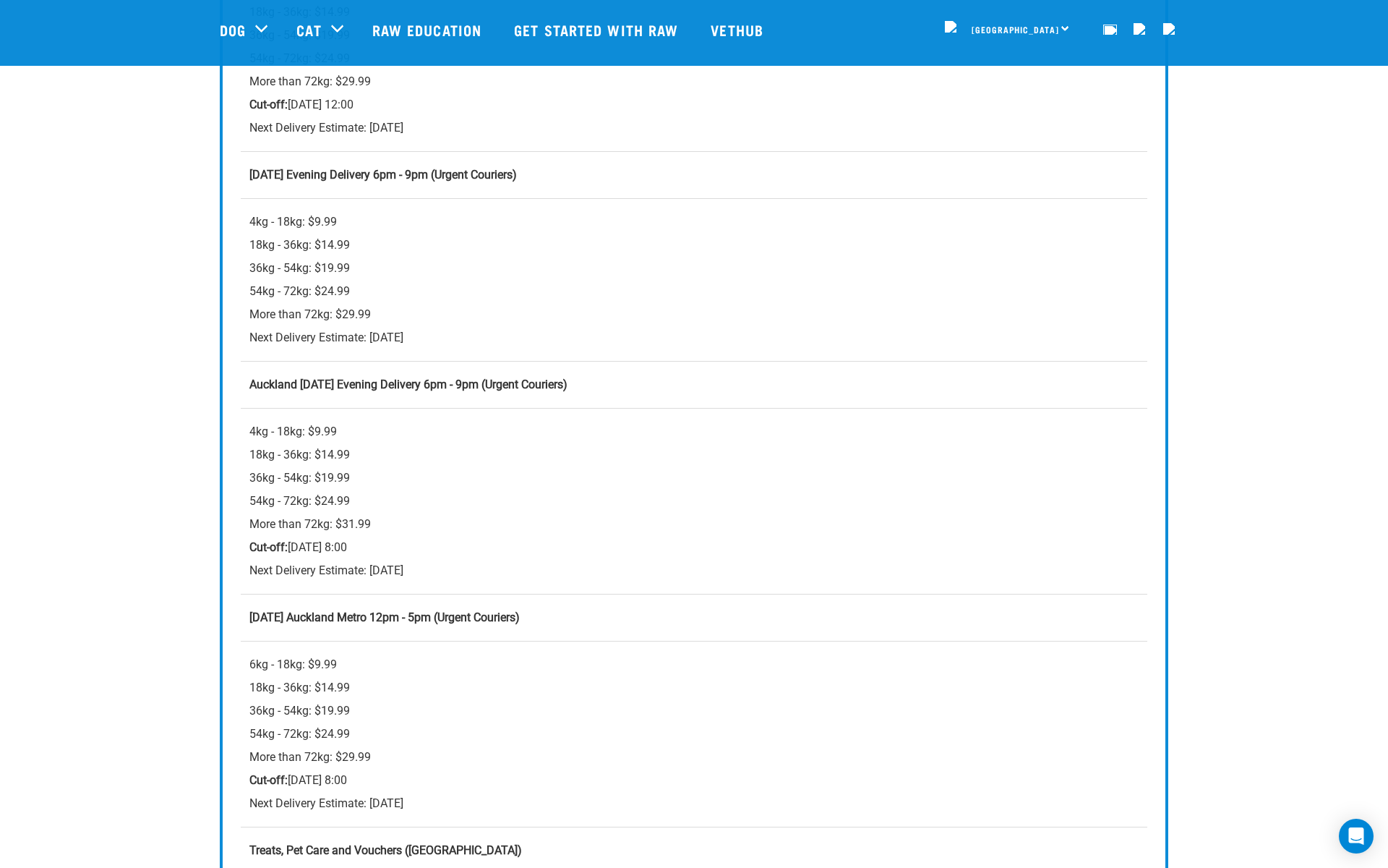
click at [404, 170] on strong "[DATE] Evening Delivery 6pm - 9pm (Urgent Couriers)" at bounding box center [383, 175] width 267 height 14
click at [404, 170] on strong "Thursday Evening Delivery 6pm - 9pm (Urgent Couriers)" at bounding box center [383, 175] width 267 height 14
copy strong "Thursday Evening Delivery 6pm - 9pm (Urgent Couriers)"
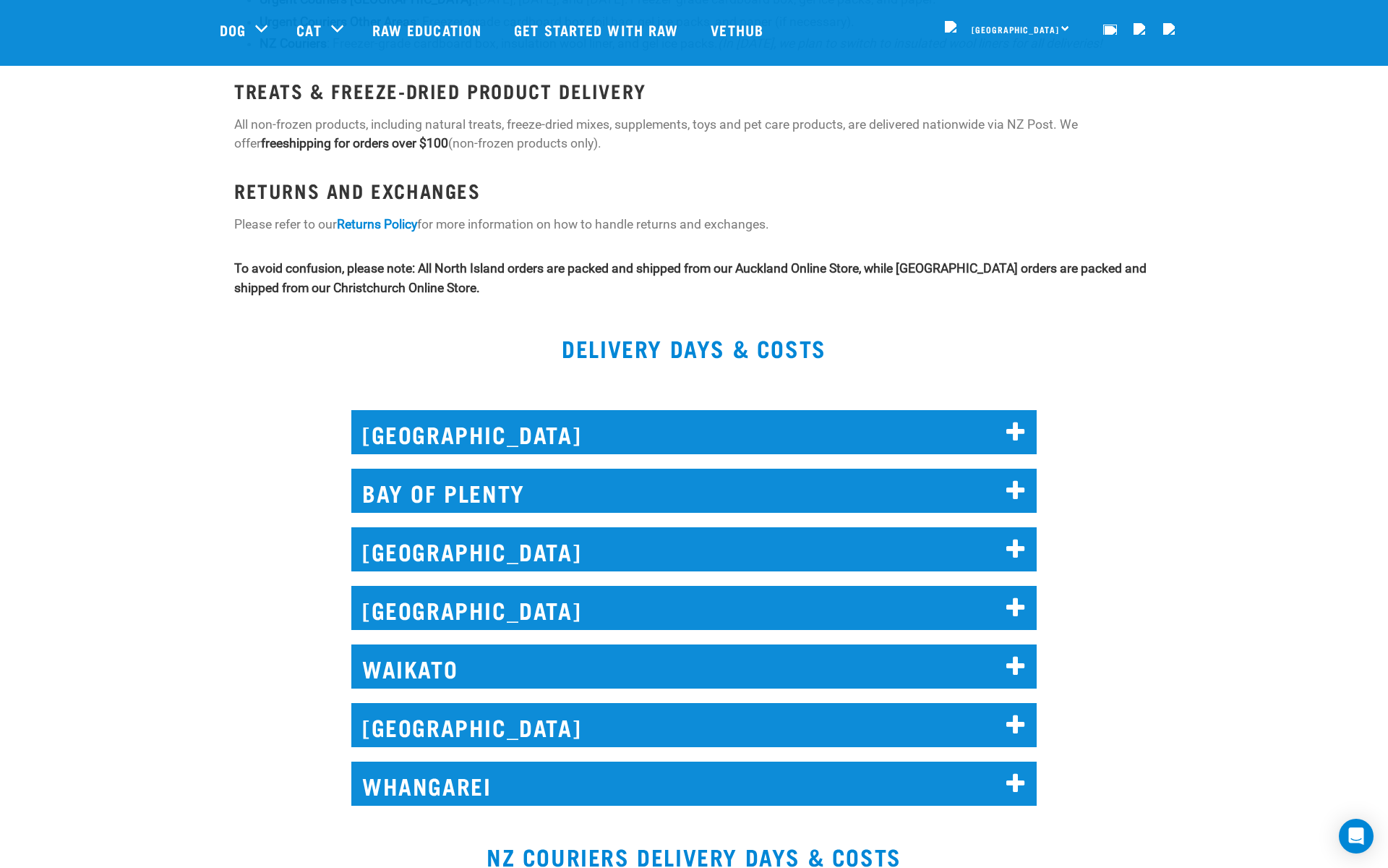
scroll to position [2480, 0]
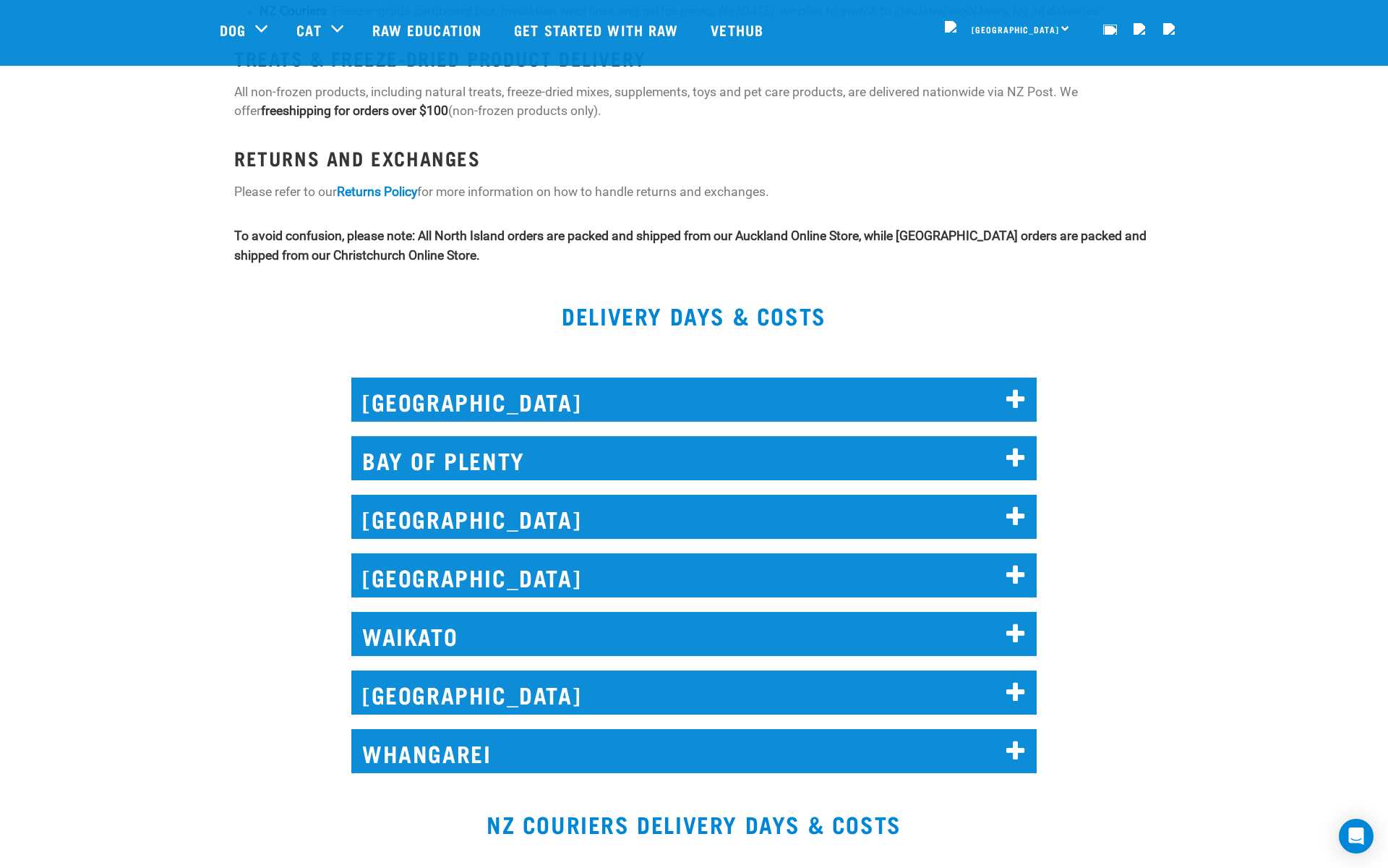
click at [408, 378] on h2 "[GEOGRAPHIC_DATA]" at bounding box center [694, 400] width 686 height 44
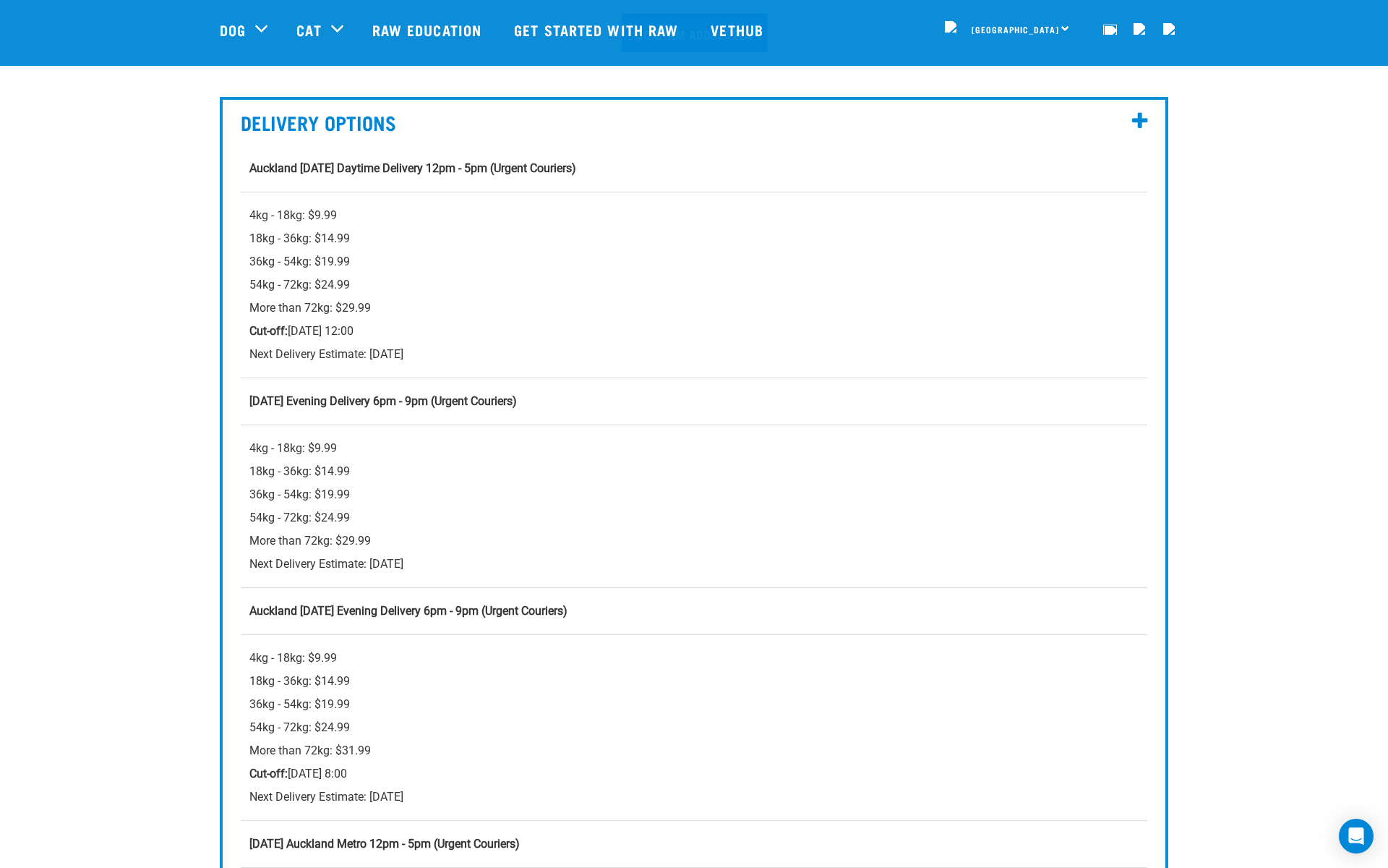
scroll to position [558, 0]
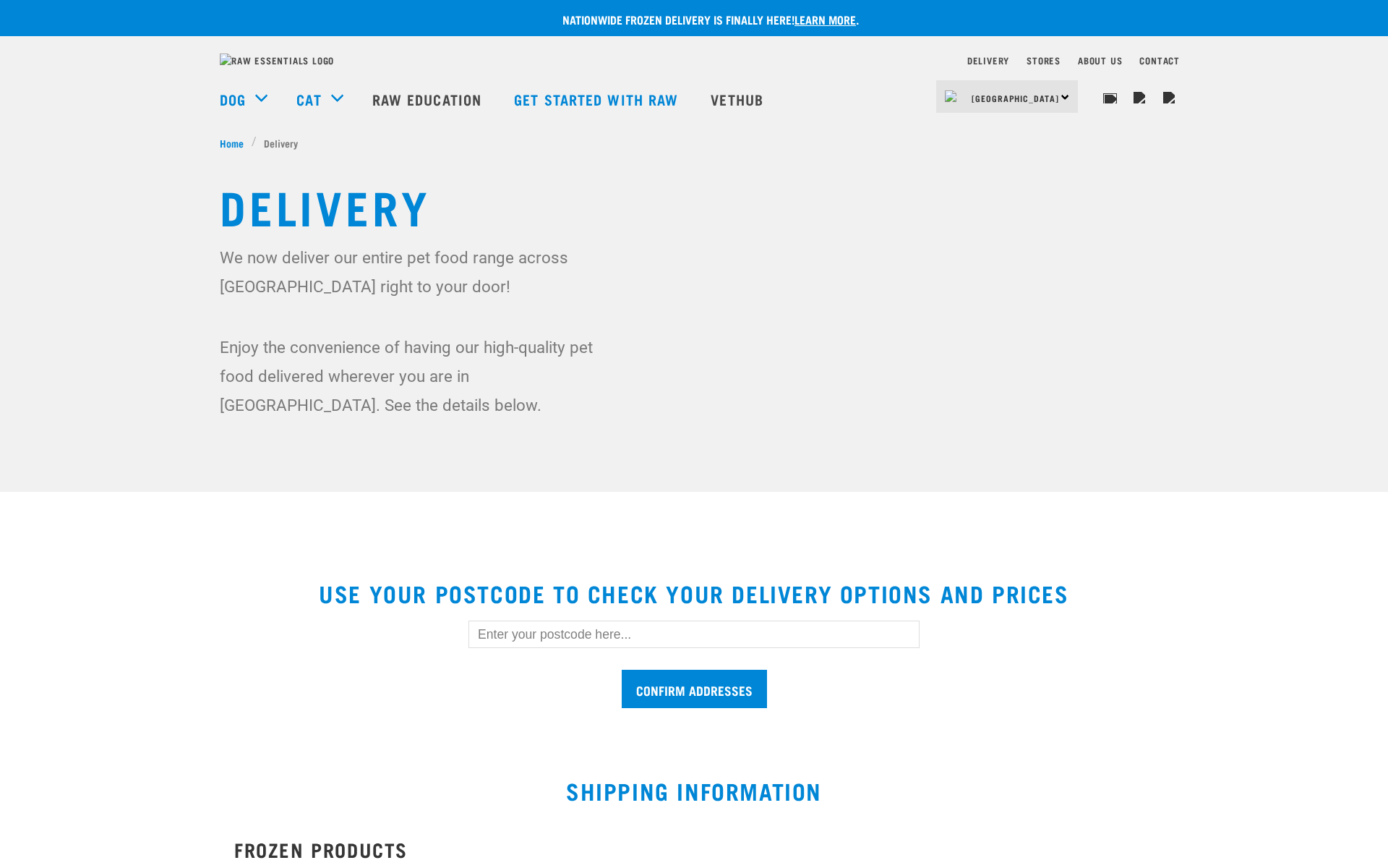
click at [569, 648] on input "text" at bounding box center [694, 634] width 451 height 28
type input "1010"
click at [665, 708] on input "Confirm addresses" at bounding box center [695, 689] width 146 height 38
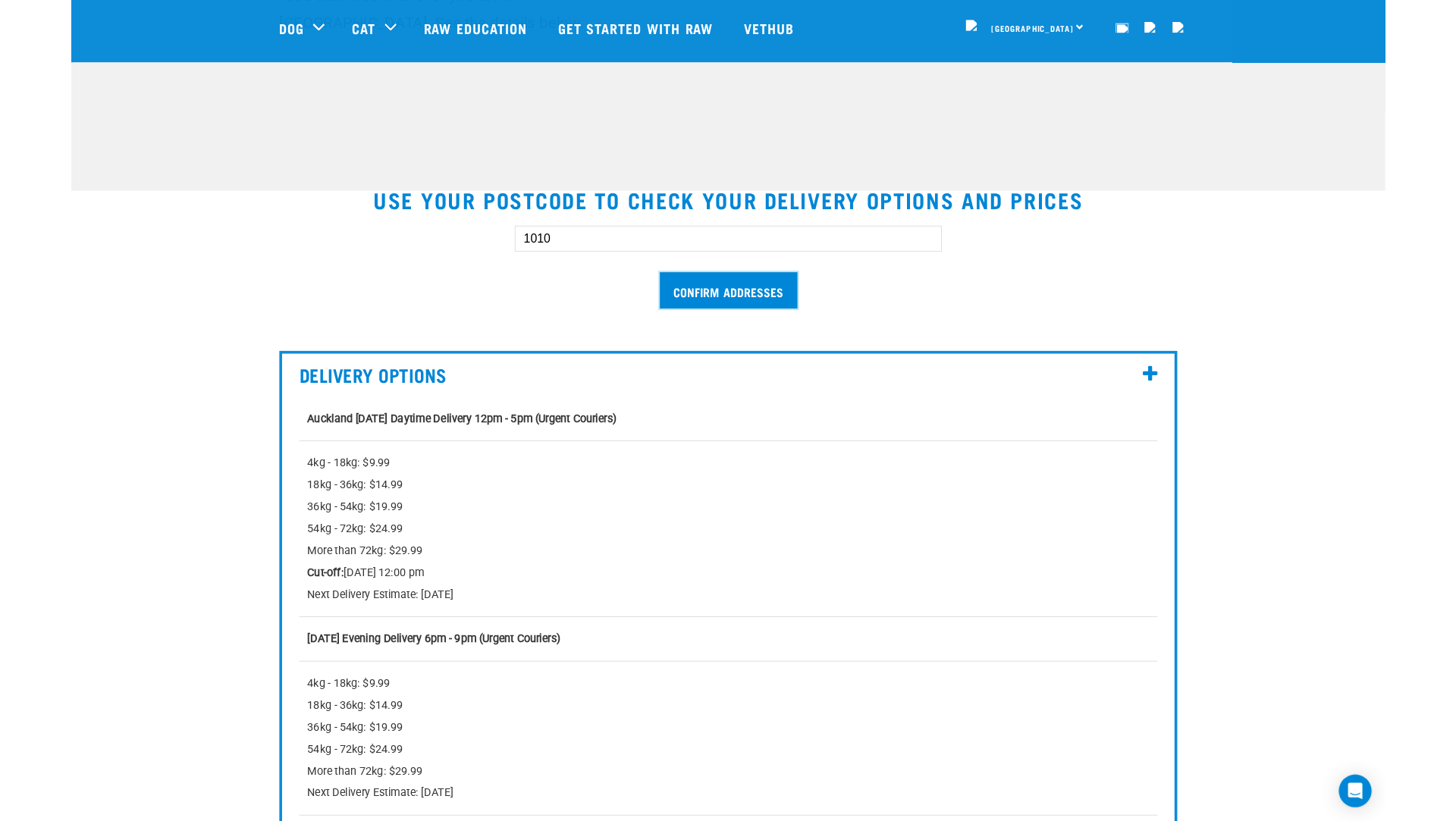
scroll to position [307, 0]
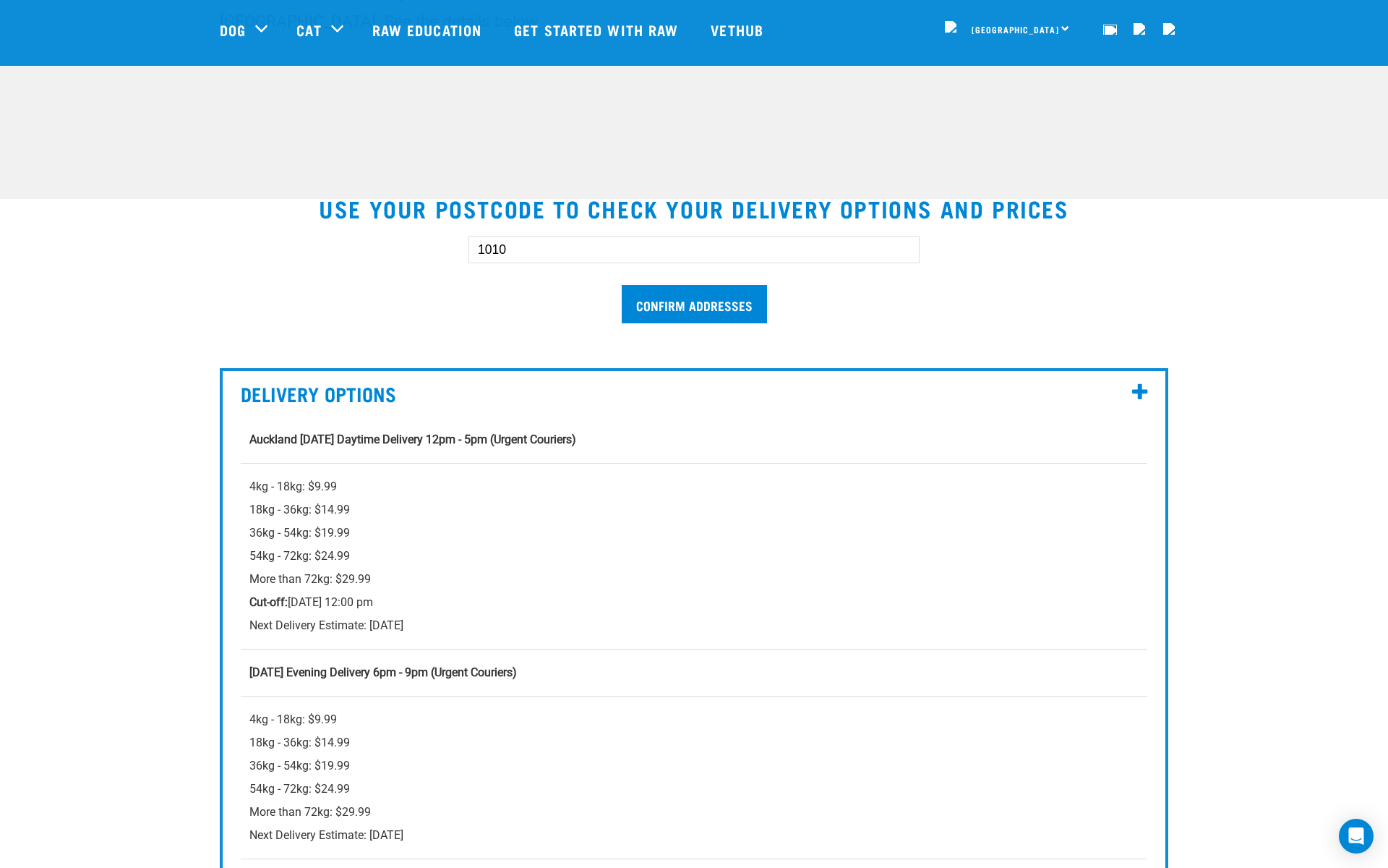
click at [270, 625] on div "4kg - 18kg: $9.99 18kg - 36kg: $14.99 36kg - 54kg: $19.99 54kg - 72kg: $24.99 M…" at bounding box center [694, 555] width 889 height 162
drag, startPoint x: 270, startPoint y: 625, endPoint x: 332, endPoint y: 625, distance: 62.0
click at [333, 625] on div "4kg - 18kg: $9.99 18kg - 36kg: $14.99 36kg - 54kg: $19.99 54kg - 72kg: $24.99 M…" at bounding box center [694, 555] width 889 height 162
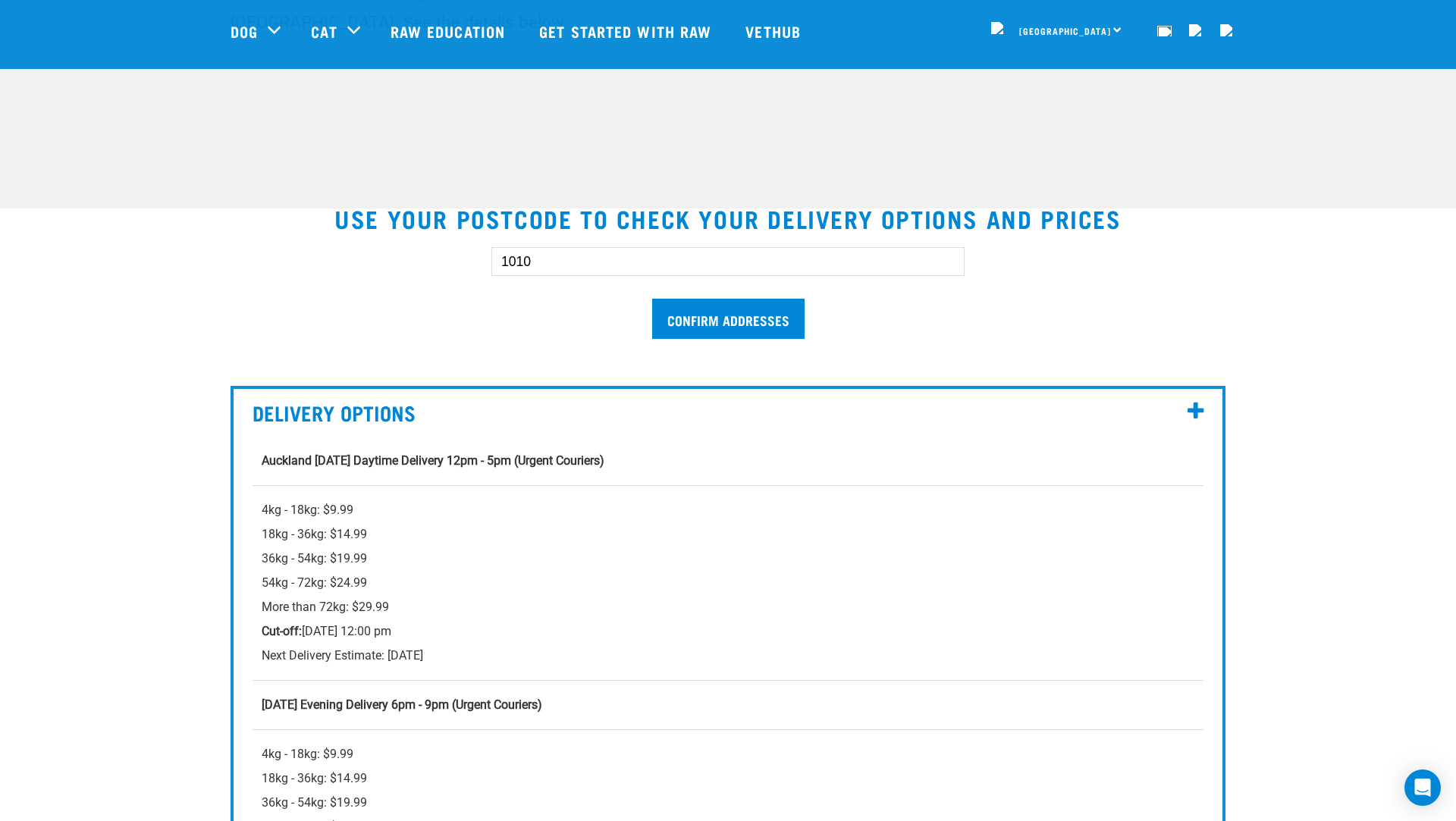
click at [271, 659] on div "4kg - 18kg: $9.99 18kg - 36kg: $14.99 36kg - 54kg: $19.99 54kg - 72kg: $24.99 M…" at bounding box center [728, 582] width 933 height 170
drag, startPoint x: 271, startPoint y: 658, endPoint x: 348, endPoint y: 656, distance: 77.0
click at [348, 656] on div "4kg - 18kg: $9.99 18kg - 36kg: $14.99 36kg - 54kg: $19.99 54kg - 72kg: $24.99 M…" at bounding box center [728, 582] width 933 height 170
copy div "Next Delivery Estimate"
click at [686, 316] on input "Confirm addresses" at bounding box center [729, 319] width 153 height 40
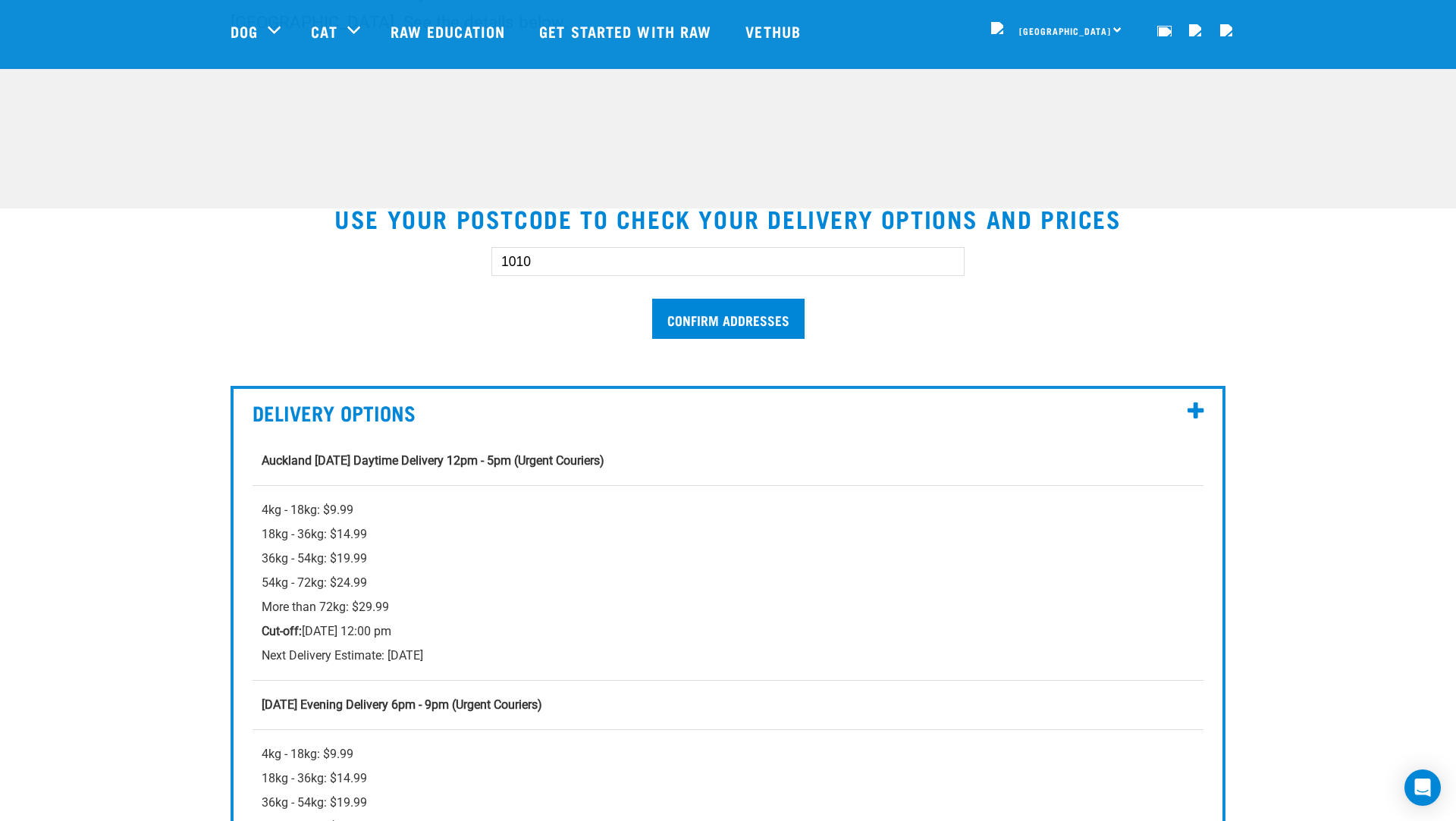
click at [372, 656] on div "4kg - 18kg: $9.99 18kg - 36kg: $14.99 36kg - 54kg: $19.99 54kg - 72kg: $24.99 M…" at bounding box center [728, 582] width 933 height 170
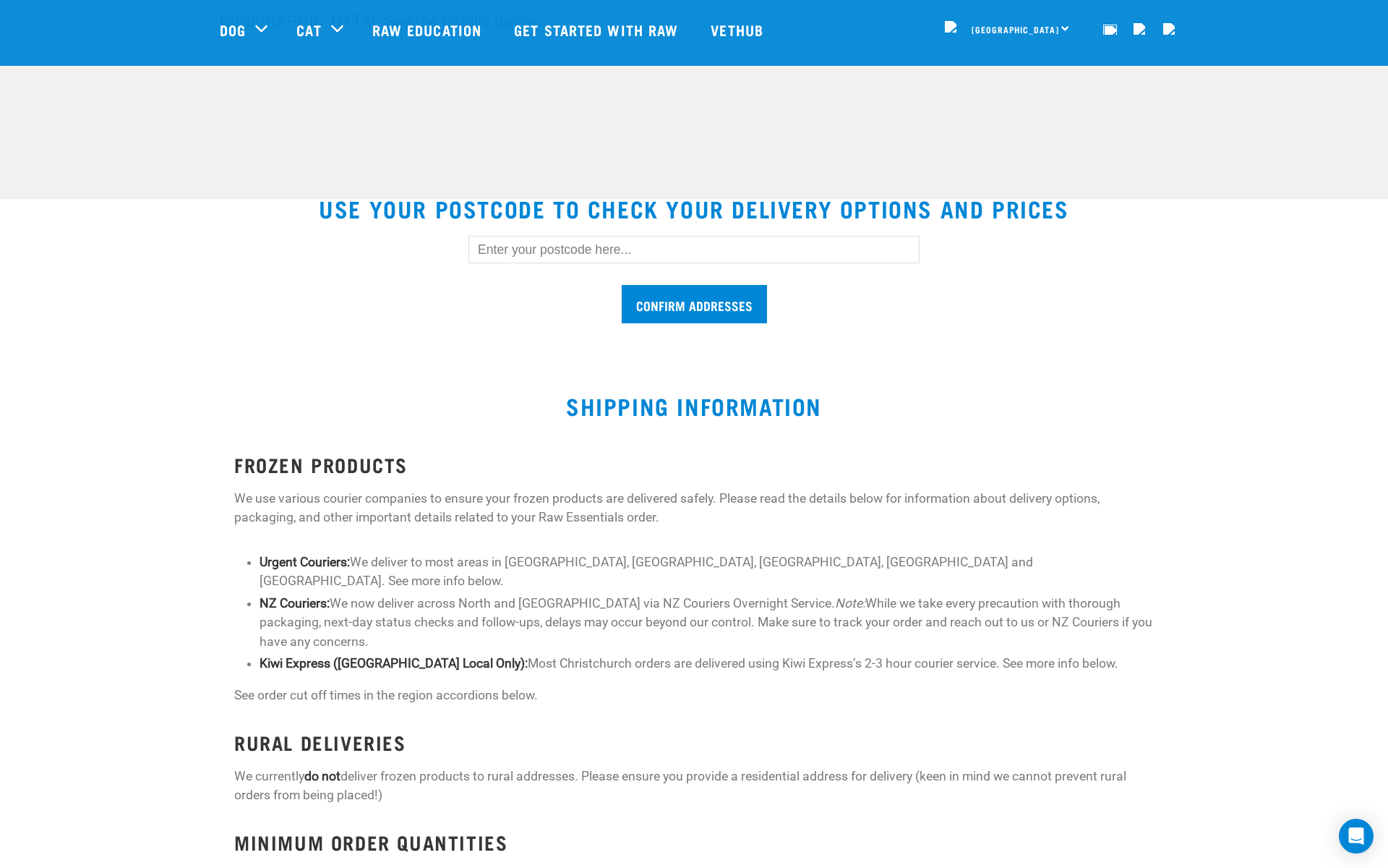
scroll to position [293, 0]
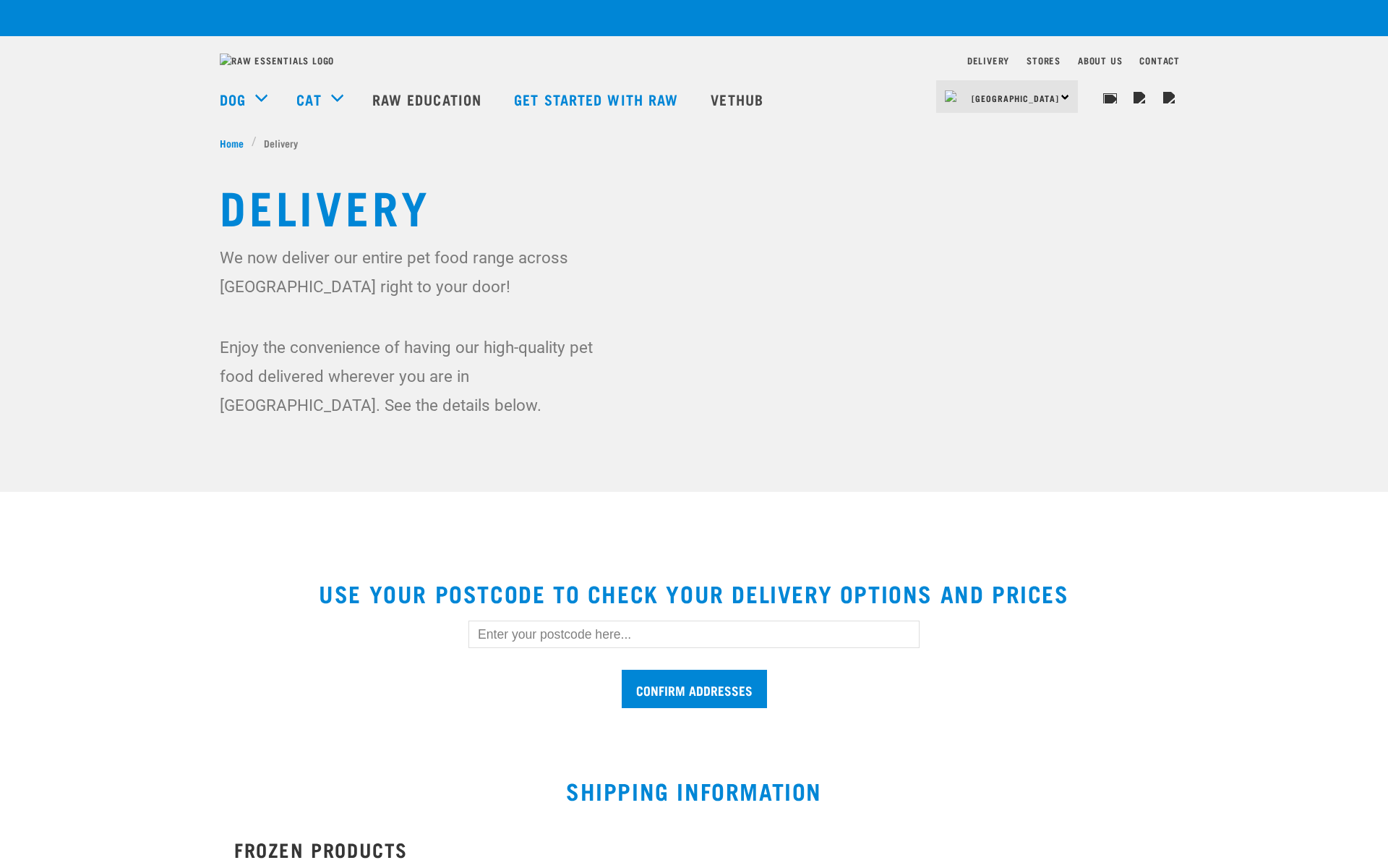
scroll to position [293, 0]
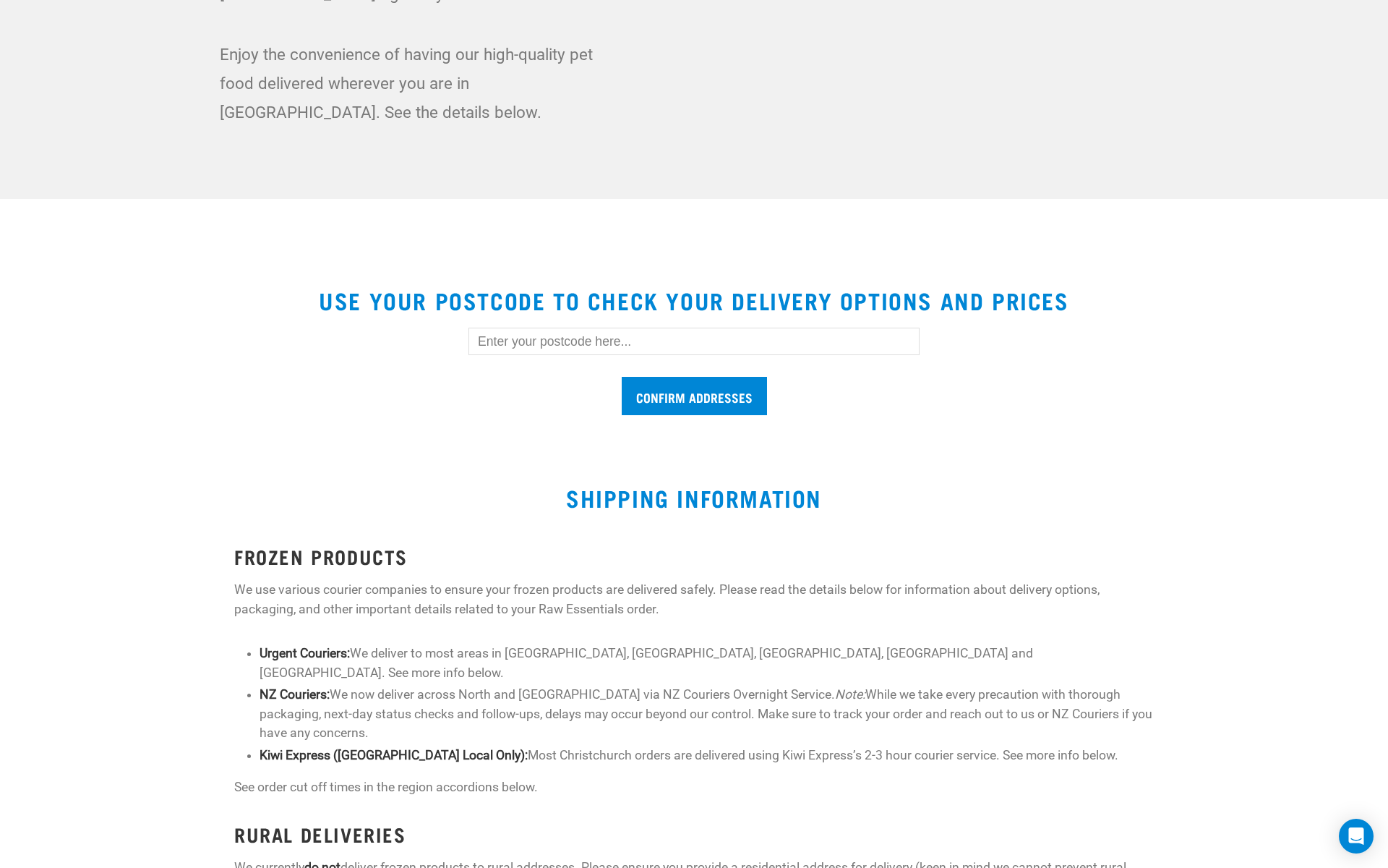
click at [493, 345] on input "text" at bounding box center [694, 342] width 451 height 28
type input "1010"
click at [650, 411] on input "Confirm addresses" at bounding box center [695, 396] width 146 height 38
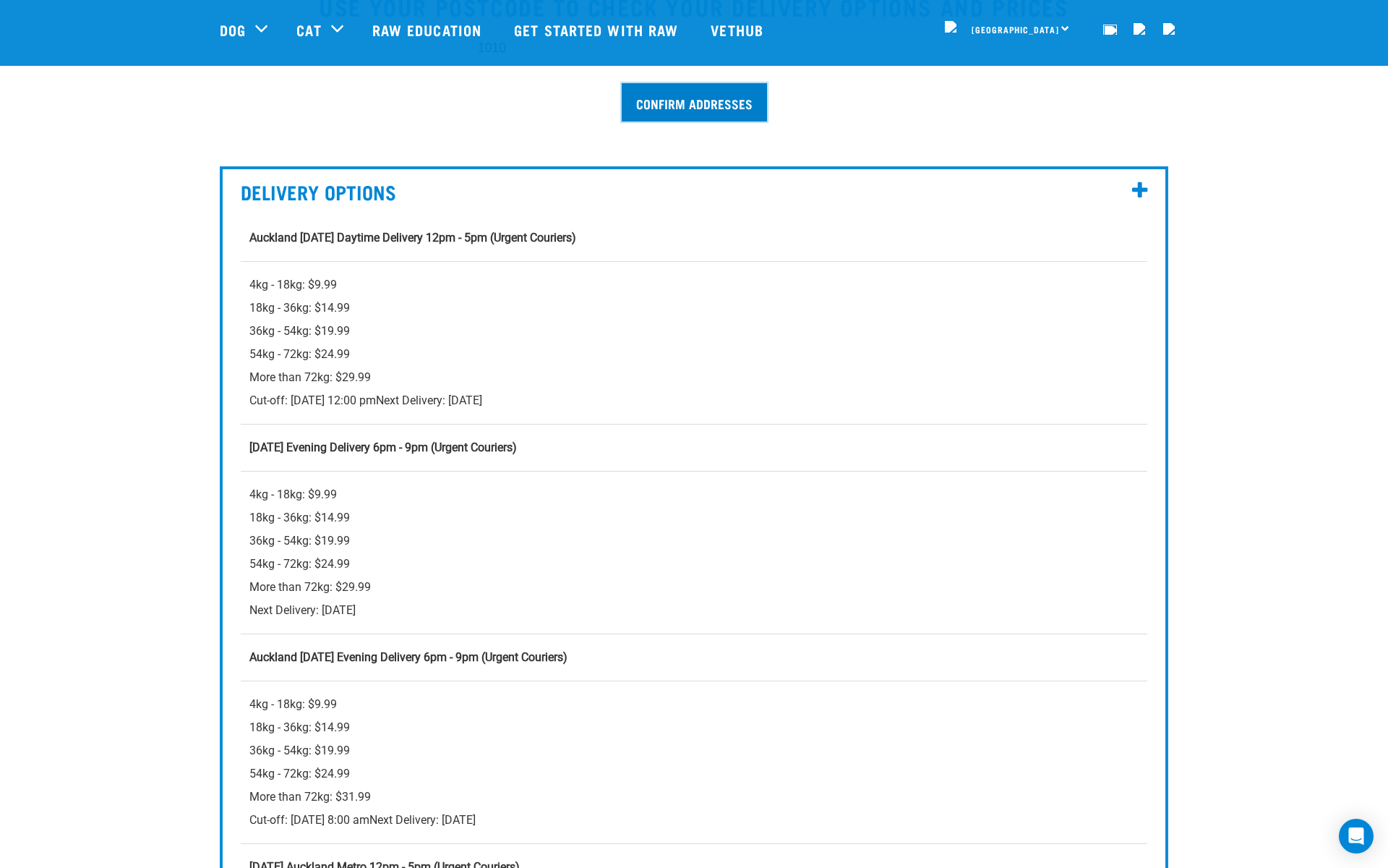
scroll to position [501, 0]
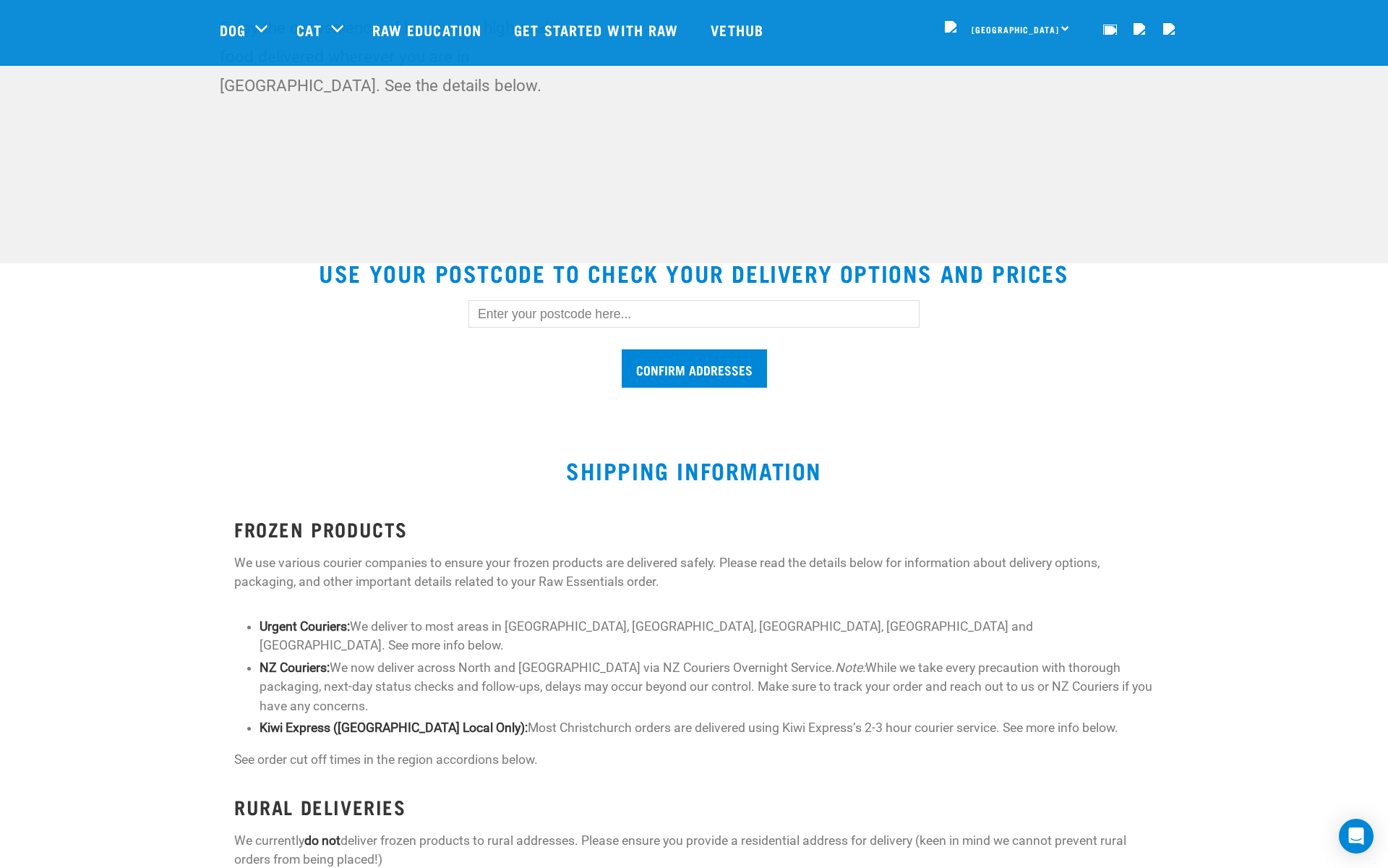
scroll to position [208, 0]
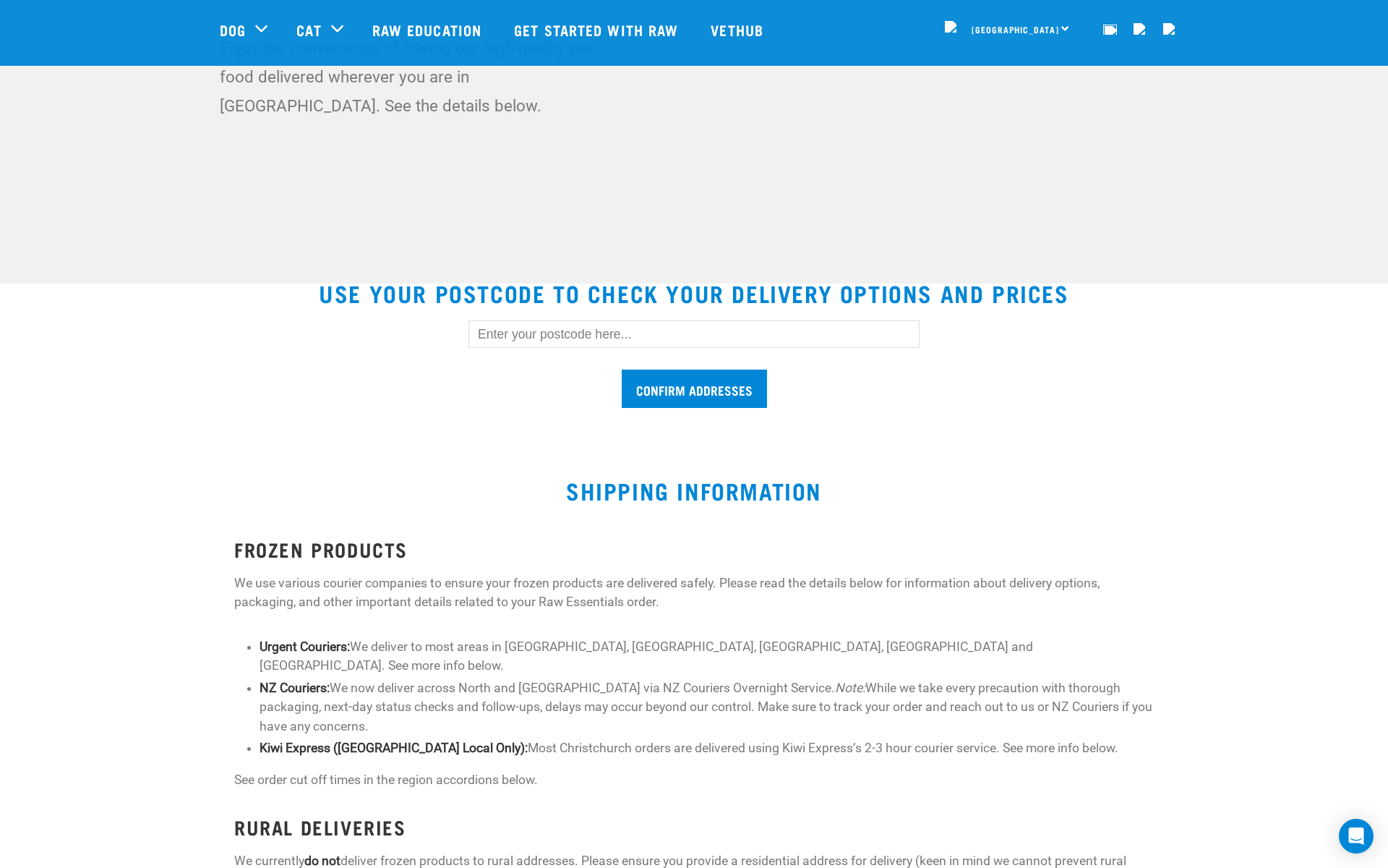
click at [593, 342] on input "text" at bounding box center [694, 334] width 451 height 28
type input "1010"
click at [668, 385] on input "Confirm addresses" at bounding box center [695, 388] width 146 height 38
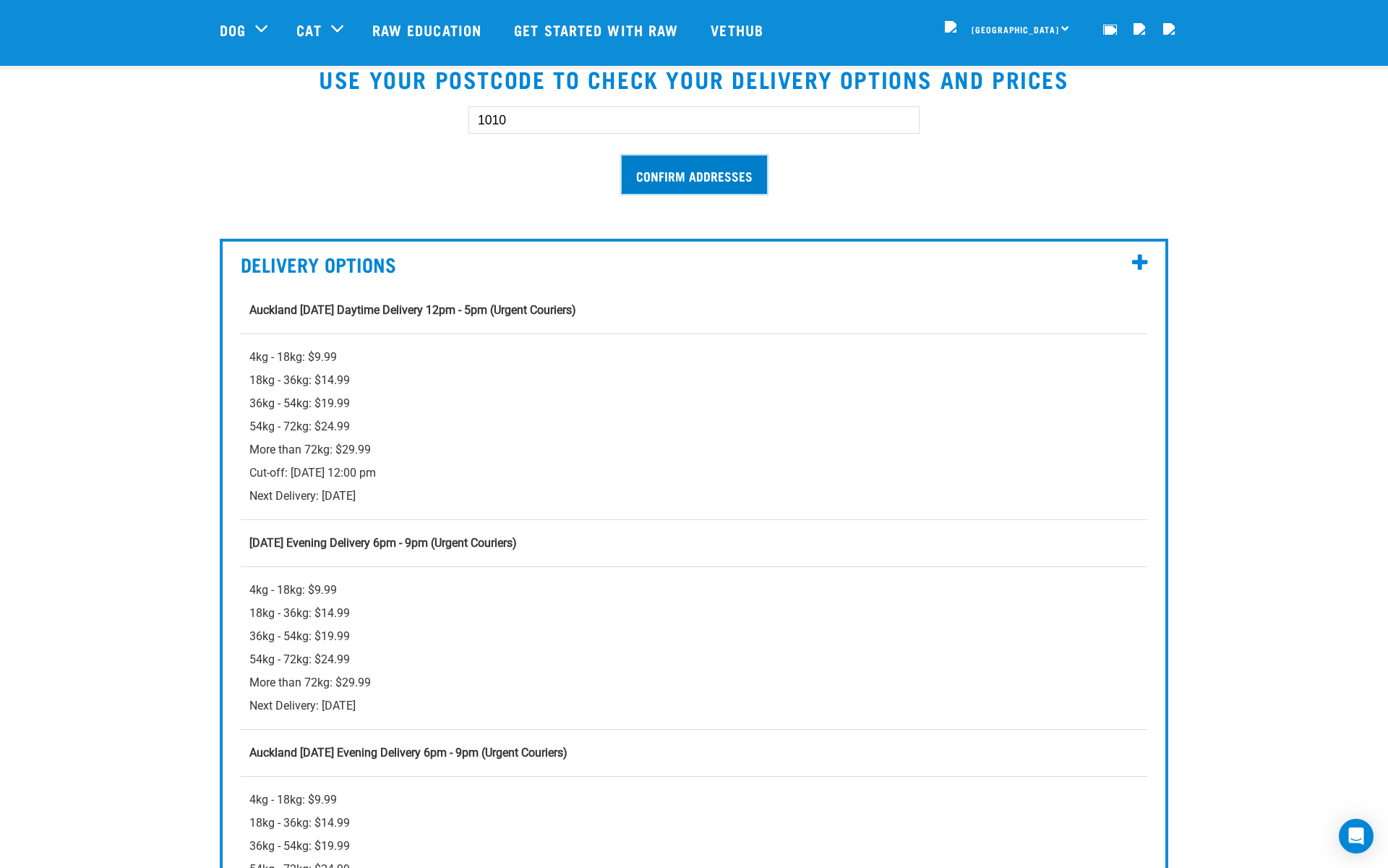
scroll to position [441, 0]
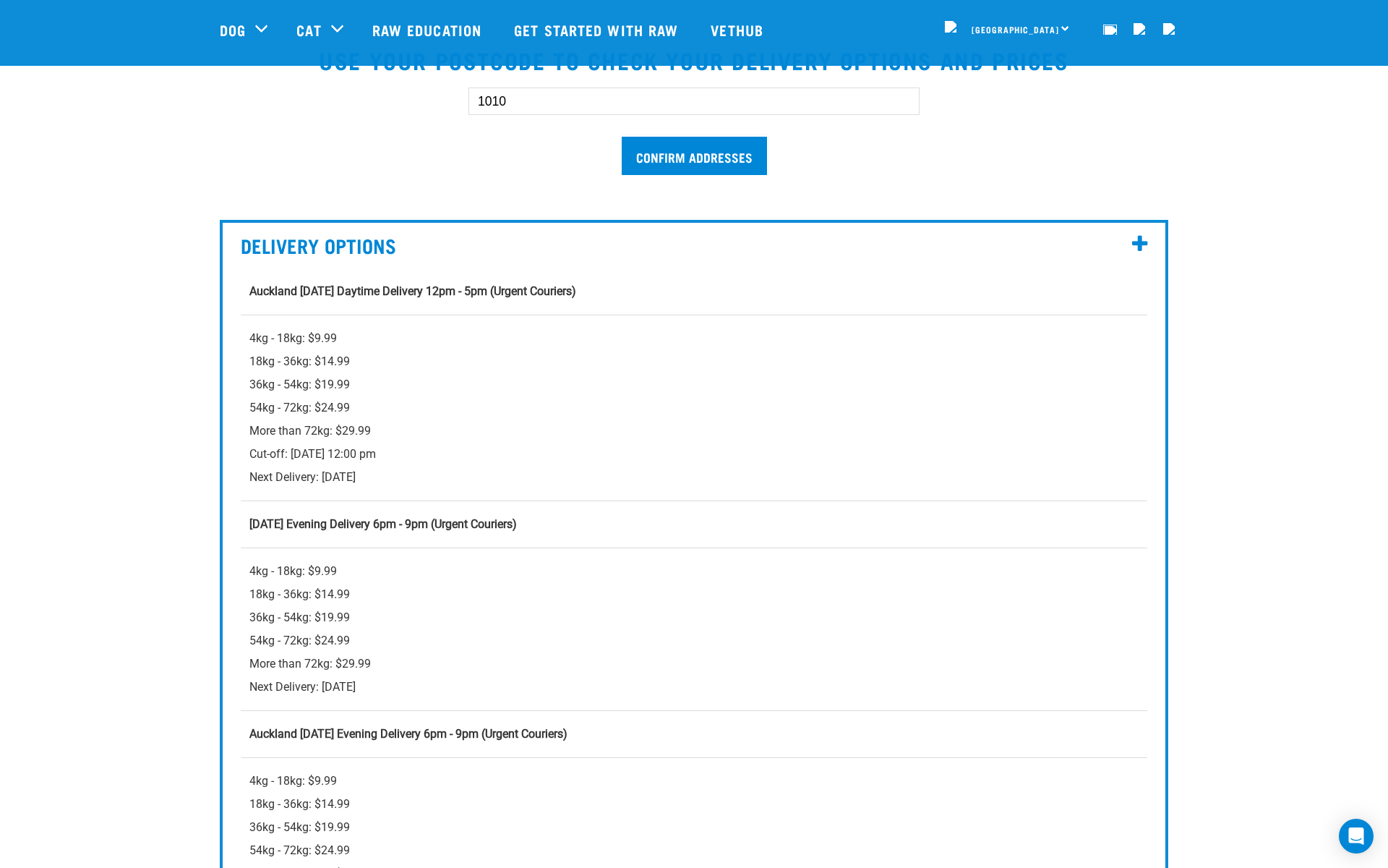
drag, startPoint x: 250, startPoint y: 452, endPoint x: 502, endPoint y: 483, distance: 253.9
click at [502, 480] on div "4kg - 18kg: $9.99 18kg - 36kg: $14.99 36kg - 54kg: $19.99 54kg - 72kg: $24.99 M…" at bounding box center [694, 408] width 889 height 162
copy div "Cut-off: Tuesday 12:00 pm Next Delivery: Wednesday, 13 August"
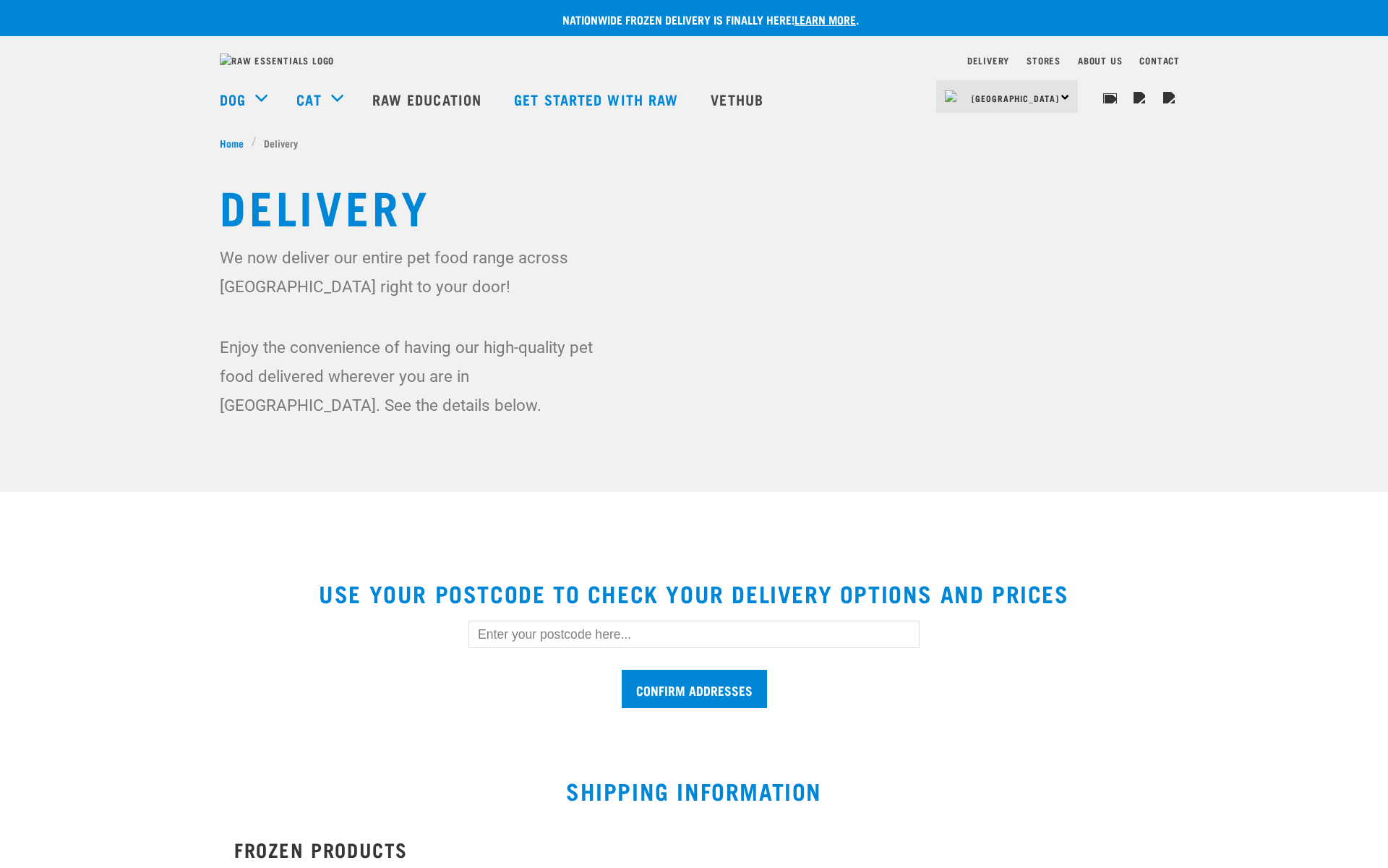
scroll to position [547, 0]
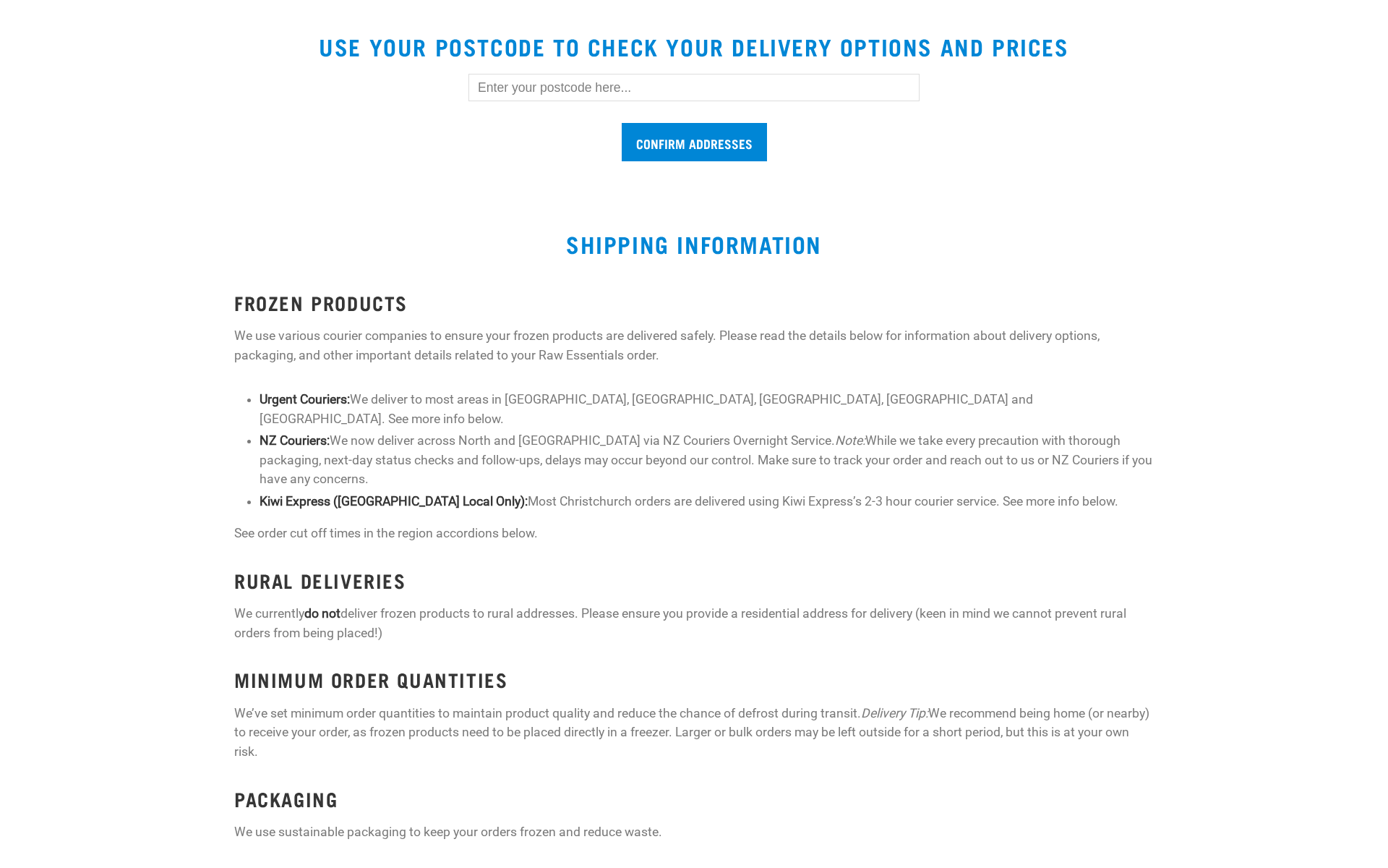
click at [568, 101] on input "text" at bounding box center [694, 87] width 451 height 28
type input "1010"
click at [650, 138] on input "Confirm addresses" at bounding box center [695, 142] width 146 height 38
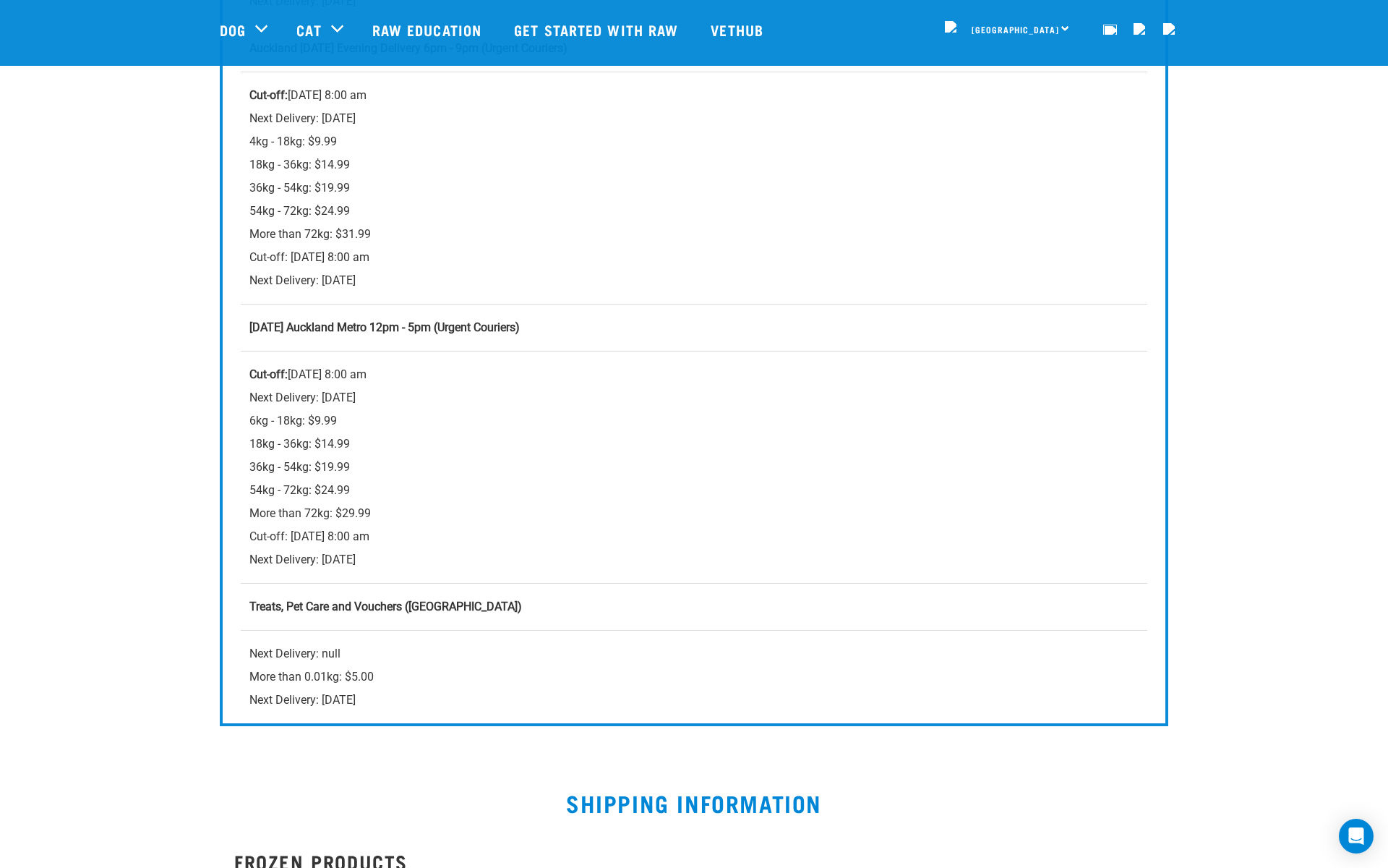
scroll to position [1217, 0]
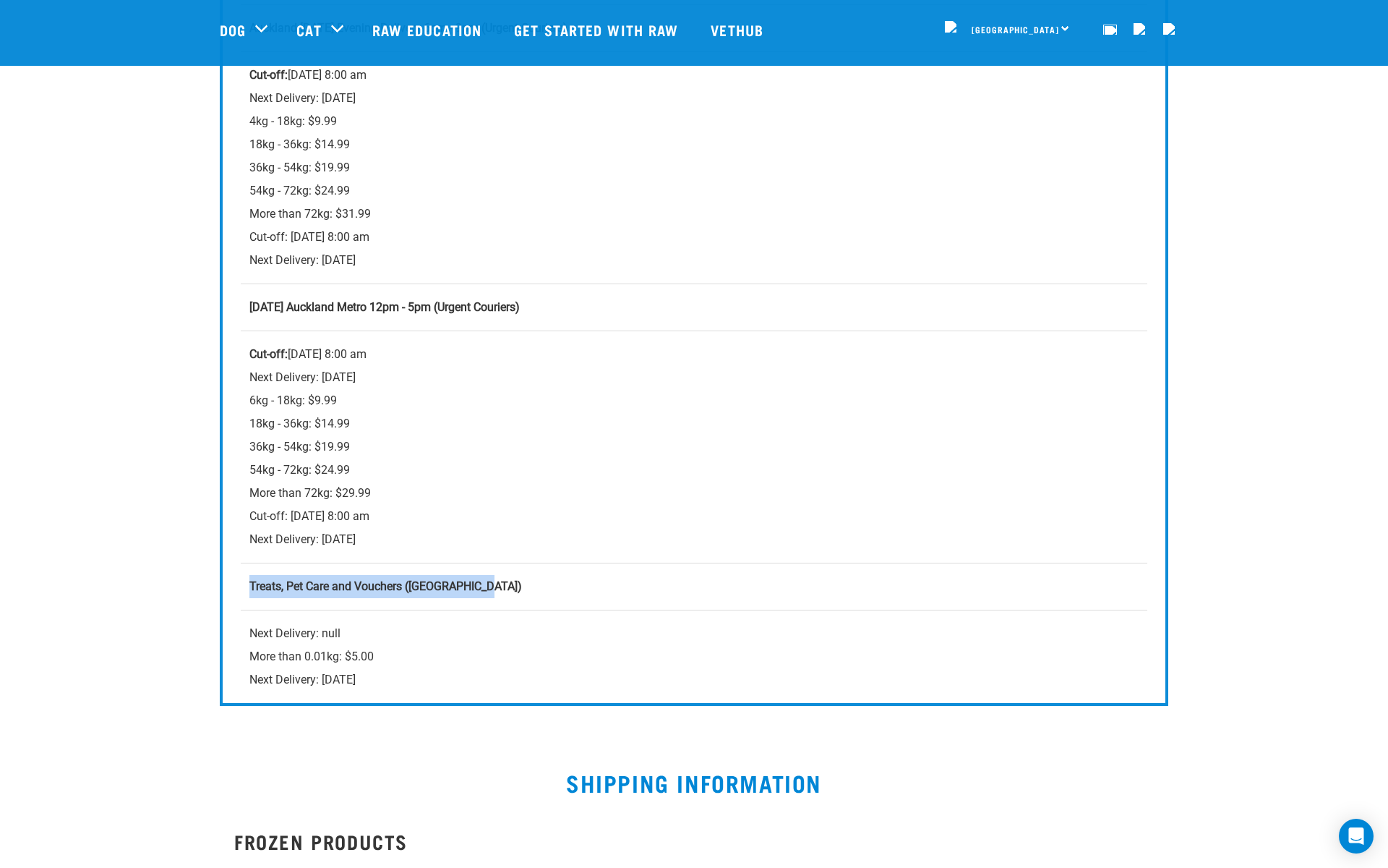
drag, startPoint x: 247, startPoint y: 583, endPoint x: 525, endPoint y: 588, distance: 278.0
click at [529, 589] on td "Treats, Pet Care and Vouchers (North Island)" at bounding box center [694, 585] width 907 height 47
copy strong "Treats, Pet Care and Vouchers (North Island)"
drag, startPoint x: 258, startPoint y: 629, endPoint x: 309, endPoint y: 630, distance: 51.0
click at [309, 630] on div "Next Delivery: null More than 0.01kg: $5.00 Next Delivery: Tuesday, 12 August" at bounding box center [694, 657] width 889 height 70
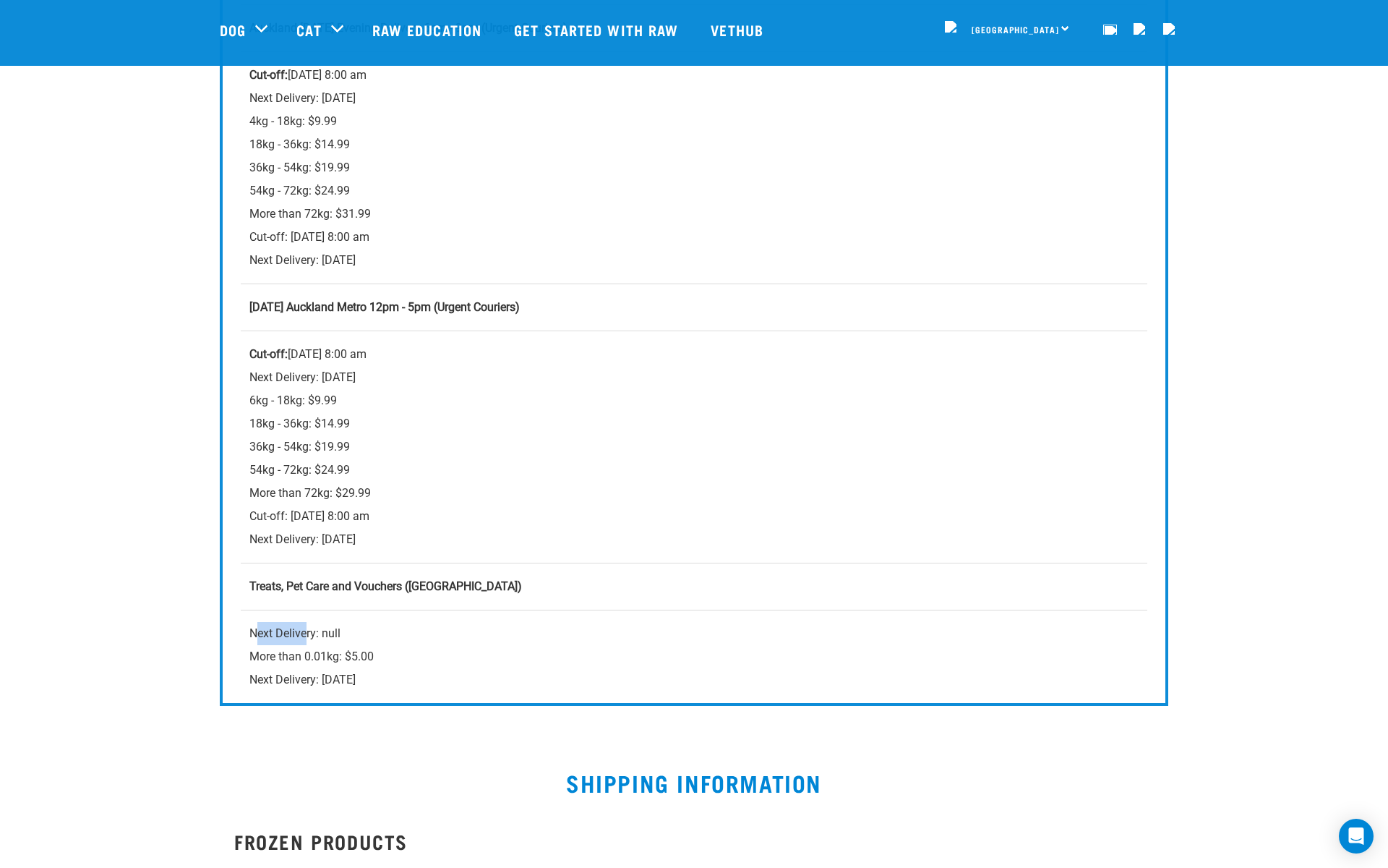
click at [309, 630] on div "Next Delivery: null More than 0.01kg: $5.00 Next Delivery: Tuesday, 12 August" at bounding box center [694, 657] width 889 height 70
drag, startPoint x: 309, startPoint y: 630, endPoint x: 266, endPoint y: 629, distance: 43.0
click at [266, 630] on div "Next Delivery: null More than 0.01kg: $5.00 Next Delivery: Tuesday, 12 August" at bounding box center [694, 657] width 889 height 70
drag, startPoint x: 249, startPoint y: 346, endPoint x: 449, endPoint y: 372, distance: 201.7
click at [449, 372] on div "Cut-off: Friday, 22 August at 8:00 am Next Delivery: Sunday, 17 August 6kg - 18…" at bounding box center [694, 447] width 889 height 208
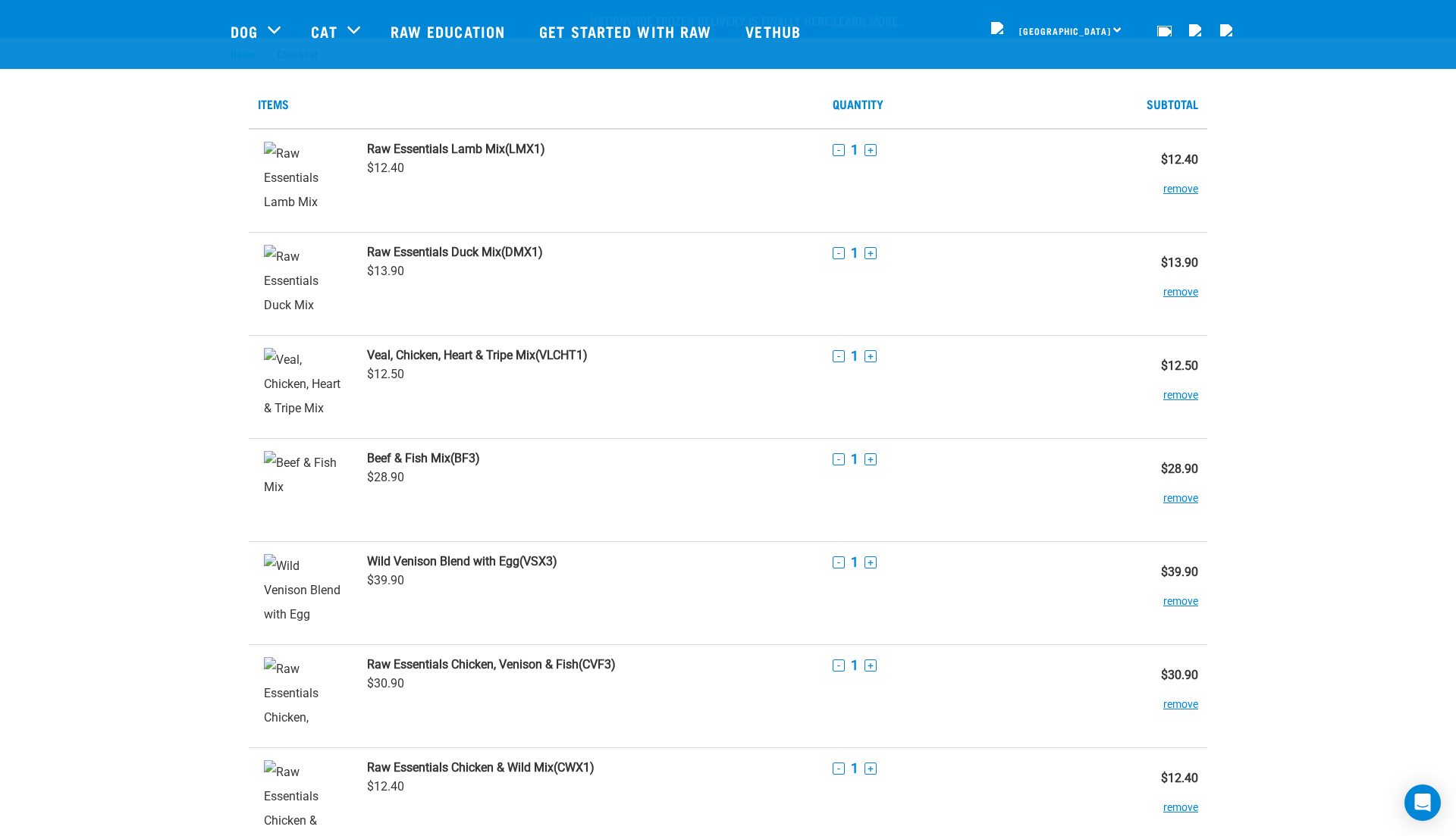
scroll to position [797, 0]
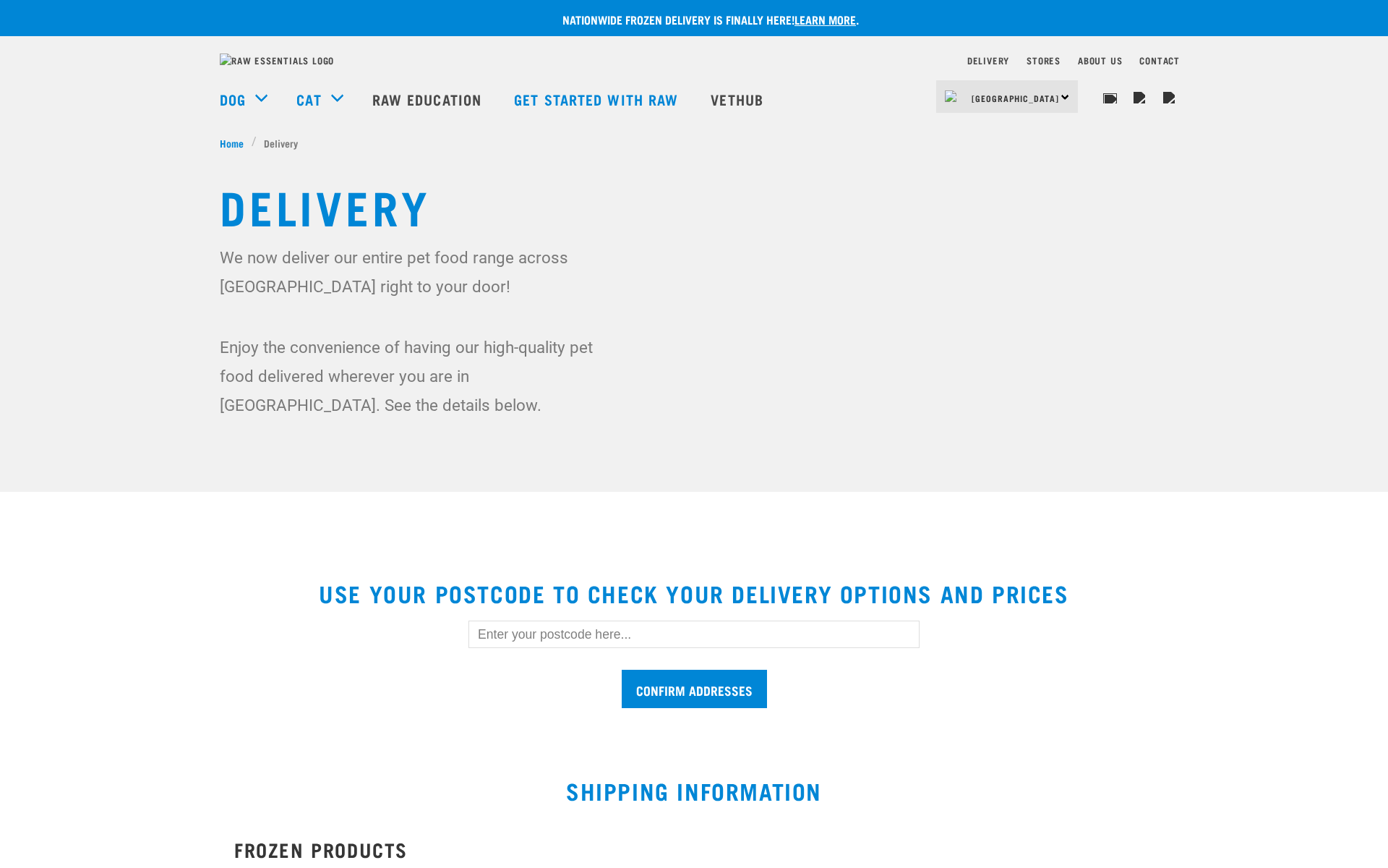
click at [582, 645] on input "text" at bounding box center [694, 634] width 451 height 28
type input "1010"
click at [755, 703] on input "Confirm addresses" at bounding box center [695, 689] width 146 height 38
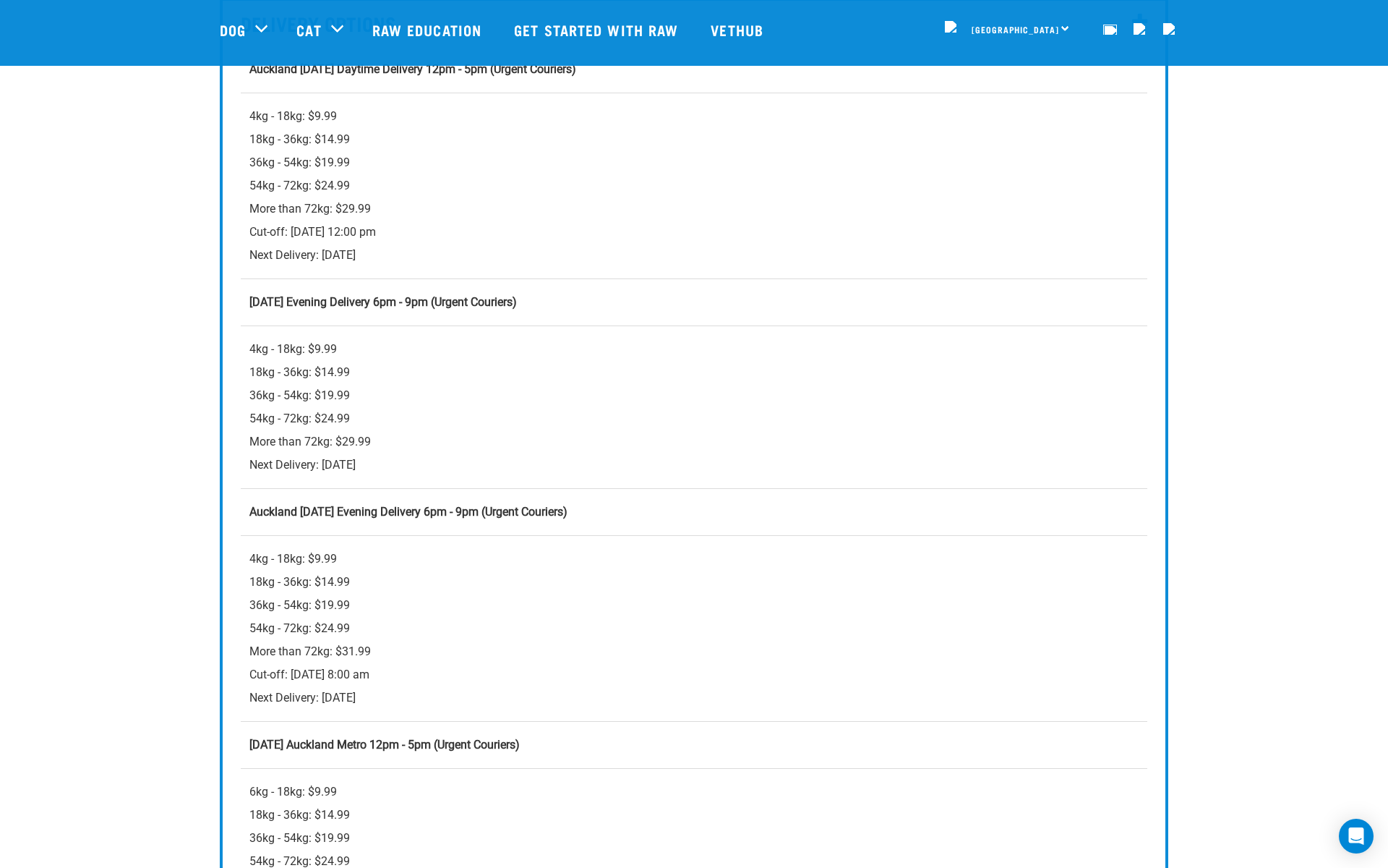
scroll to position [643, 0]
